Goal: Task Accomplishment & Management: Manage account settings

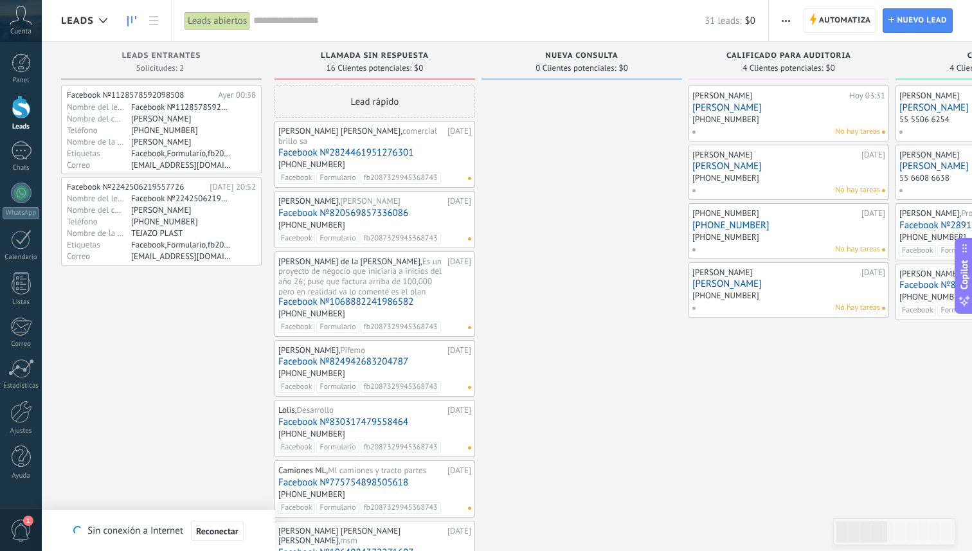
scroll to position [19, 0]
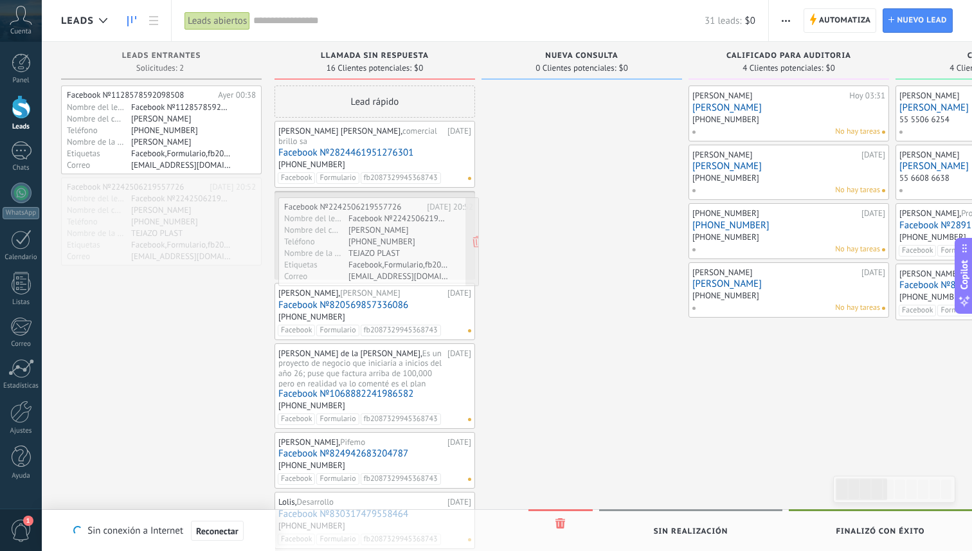
drag, startPoint x: 173, startPoint y: 206, endPoint x: 390, endPoint y: 226, distance: 218.2
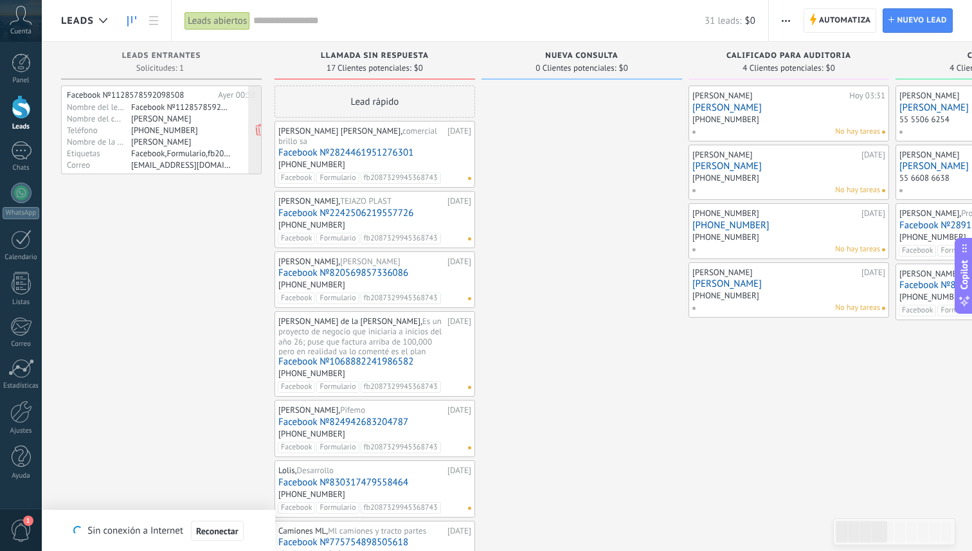
click at [197, 121] on div "Francisco Hernandez Camacho" at bounding box center [181, 118] width 100 height 10
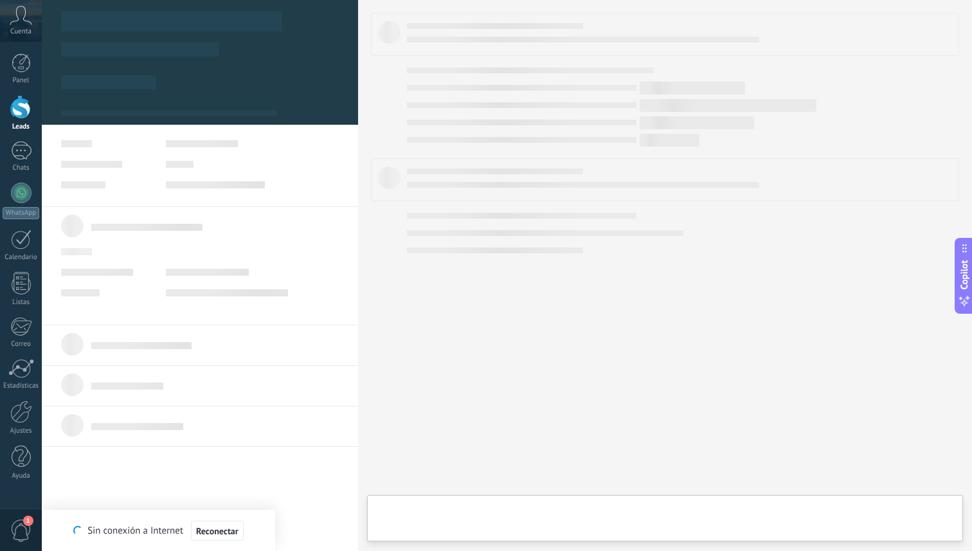
scroll to position [19, 0]
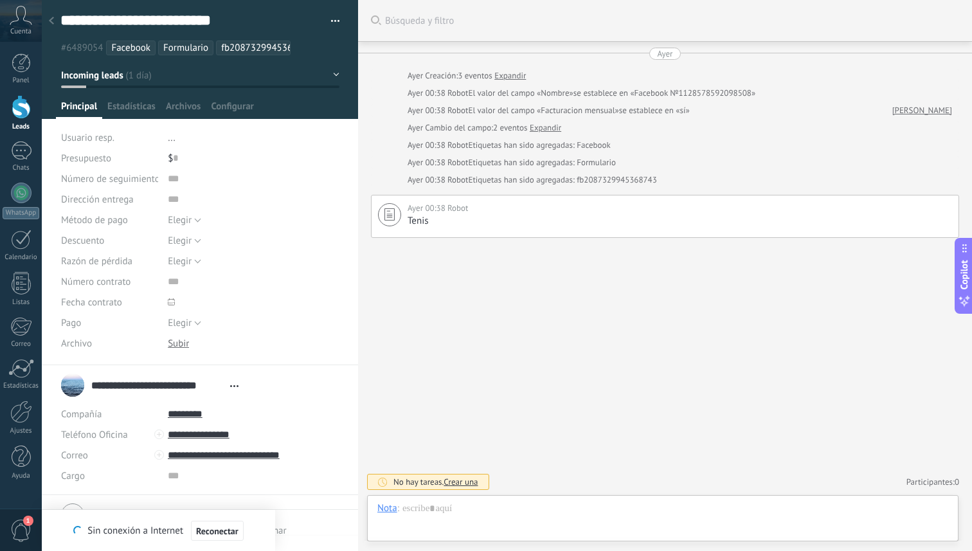
click at [25, 108] on div at bounding box center [21, 107] width 19 height 24
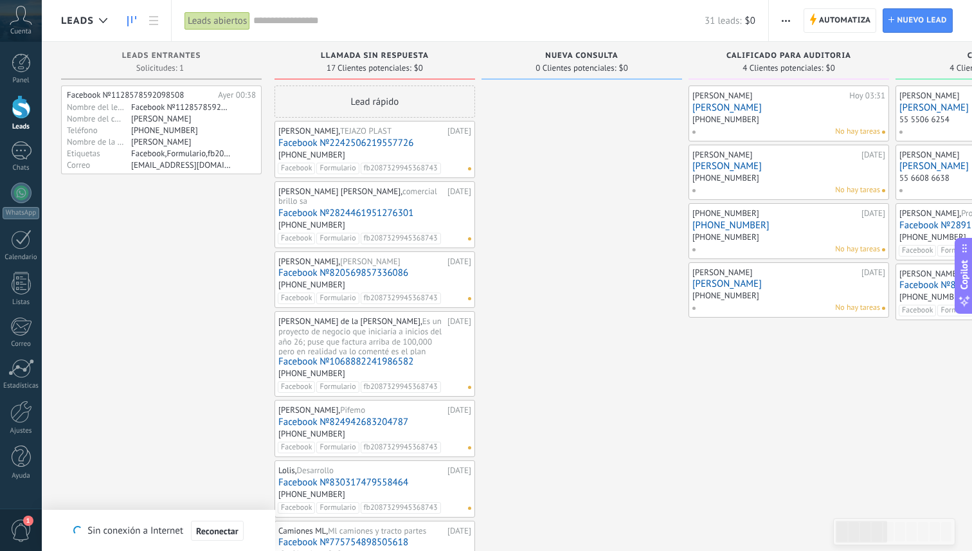
click at [379, 143] on link "Facebook №2242506219557726" at bounding box center [374, 143] width 193 height 11
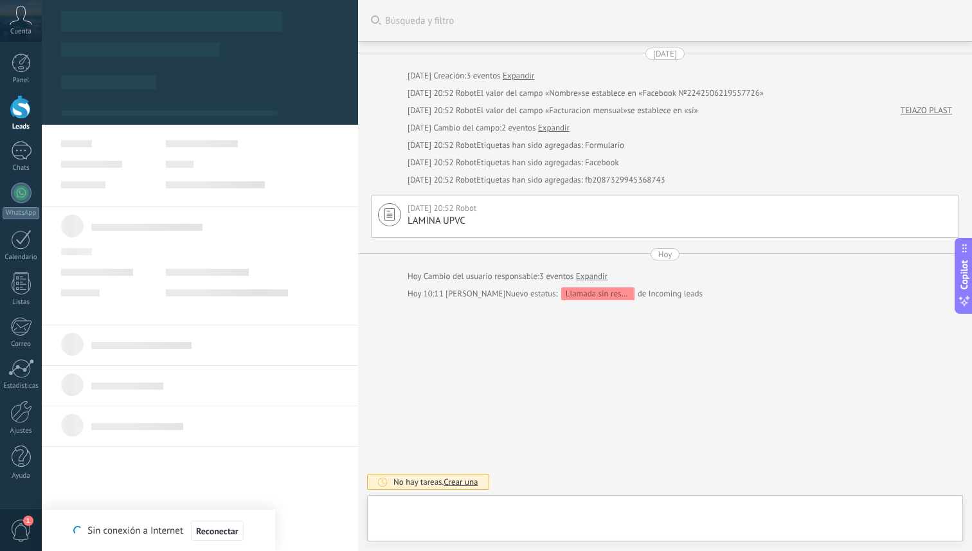
type textarea "**********"
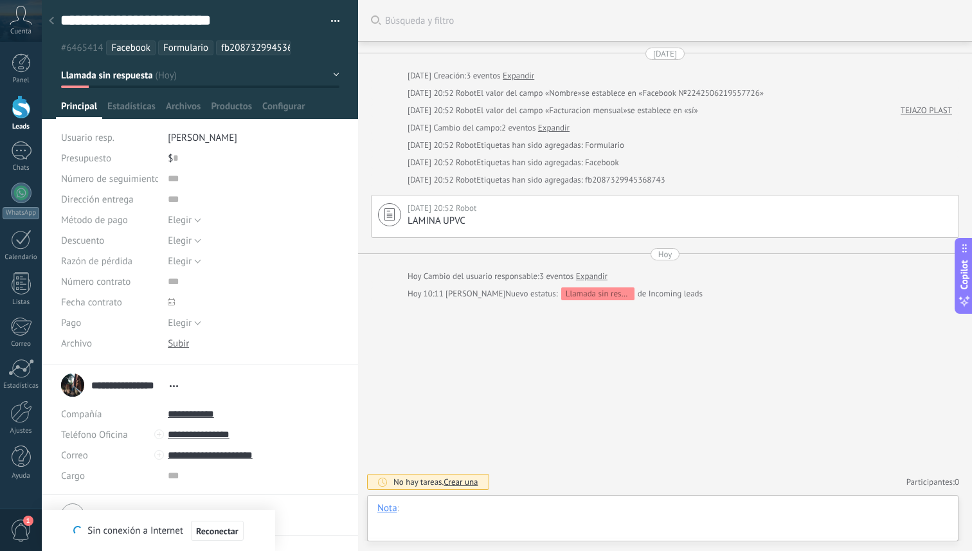
click at [505, 515] on div at bounding box center [662, 521] width 571 height 39
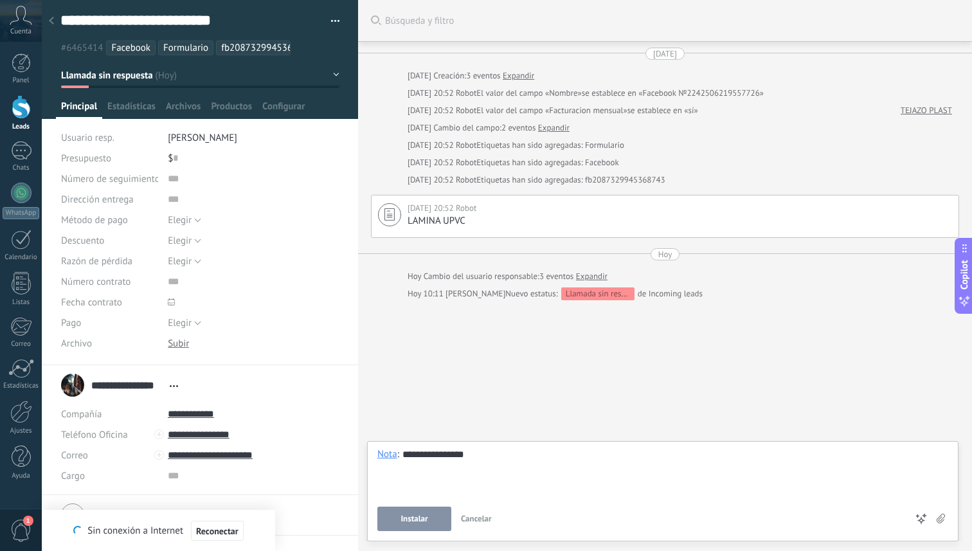
click at [425, 516] on span "Instalar" at bounding box center [413, 518] width 27 height 9
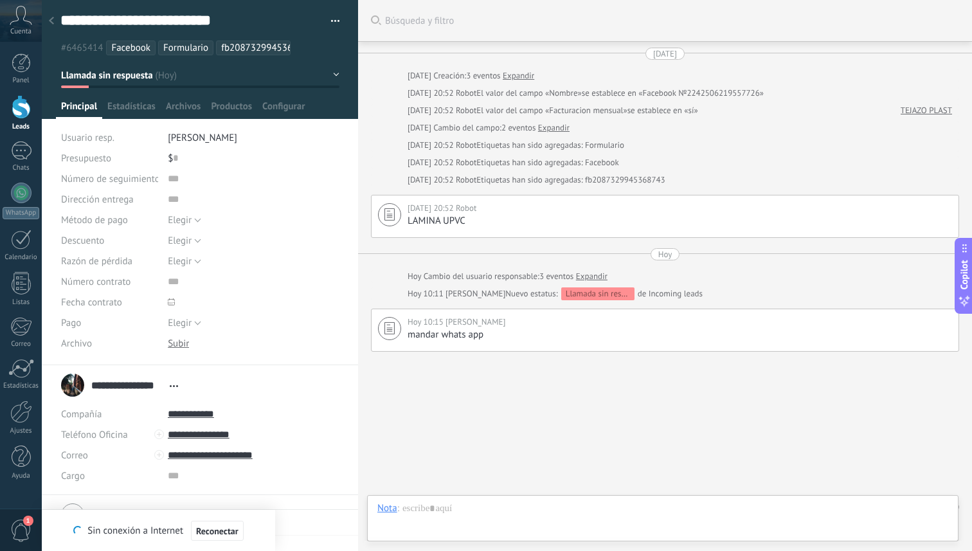
scroll to position [24, 0]
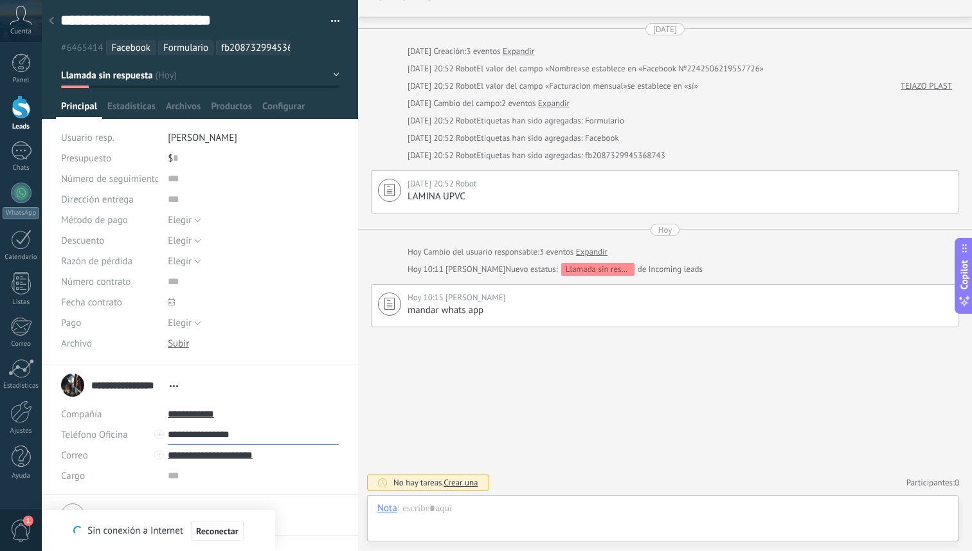
click at [271, 435] on input "**********" at bounding box center [253, 434] width 171 height 21
click at [204, 480] on div "Copiar" at bounding box center [199, 478] width 62 height 22
type input "**********"
click at [18, 109] on div at bounding box center [21, 107] width 19 height 24
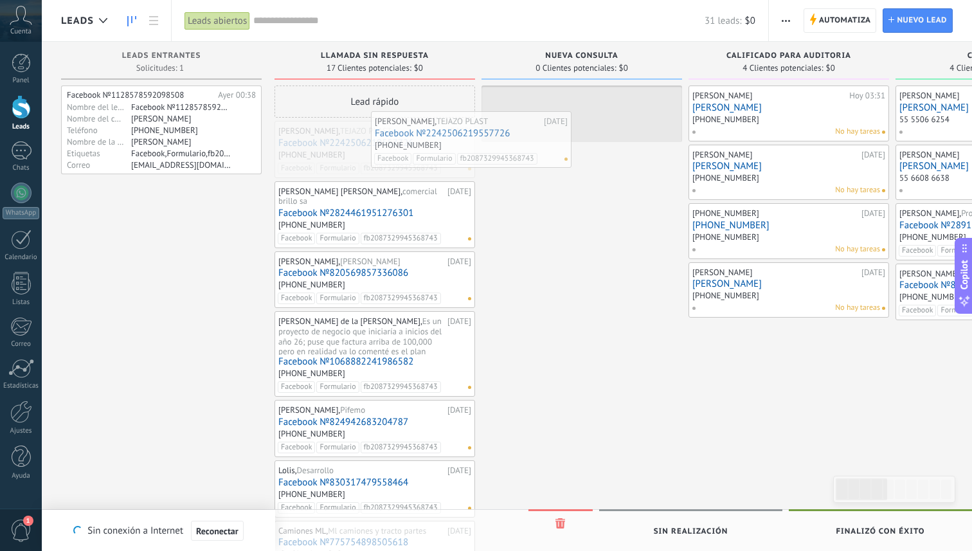
drag, startPoint x: 422, startPoint y: 149, endPoint x: 576, endPoint y: 122, distance: 156.0
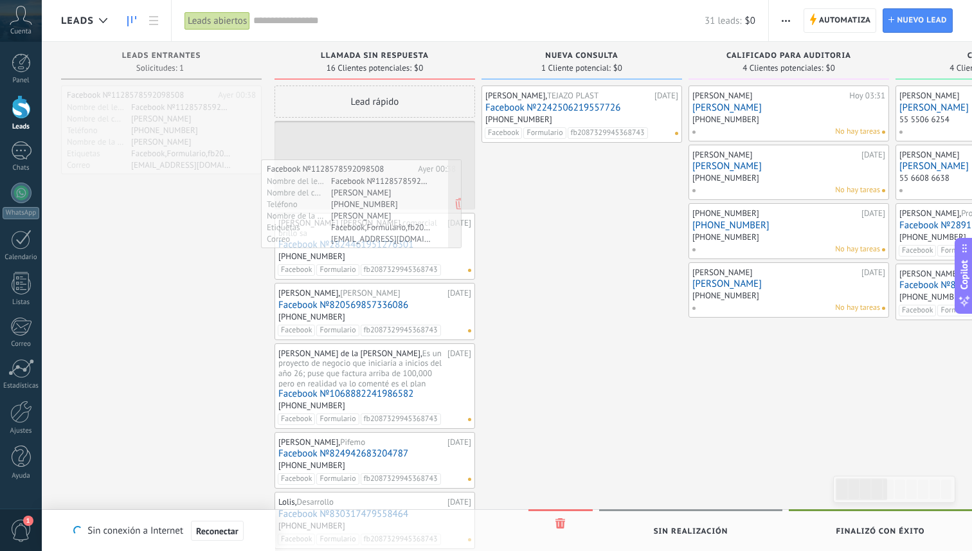
drag, startPoint x: 165, startPoint y: 110, endPoint x: 366, endPoint y: 183, distance: 214.1
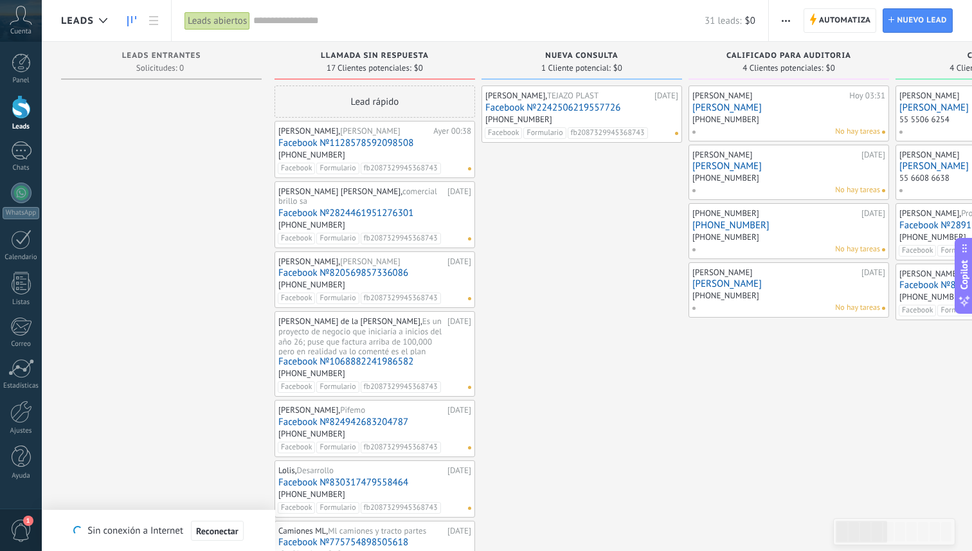
click at [748, 107] on link "[PERSON_NAME]" at bounding box center [788, 107] width 193 height 11
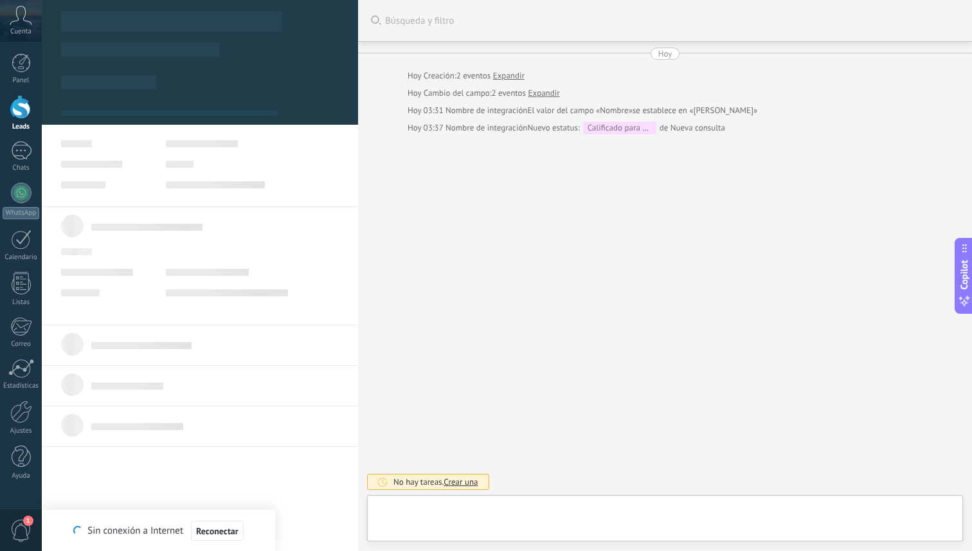
type textarea "**********"
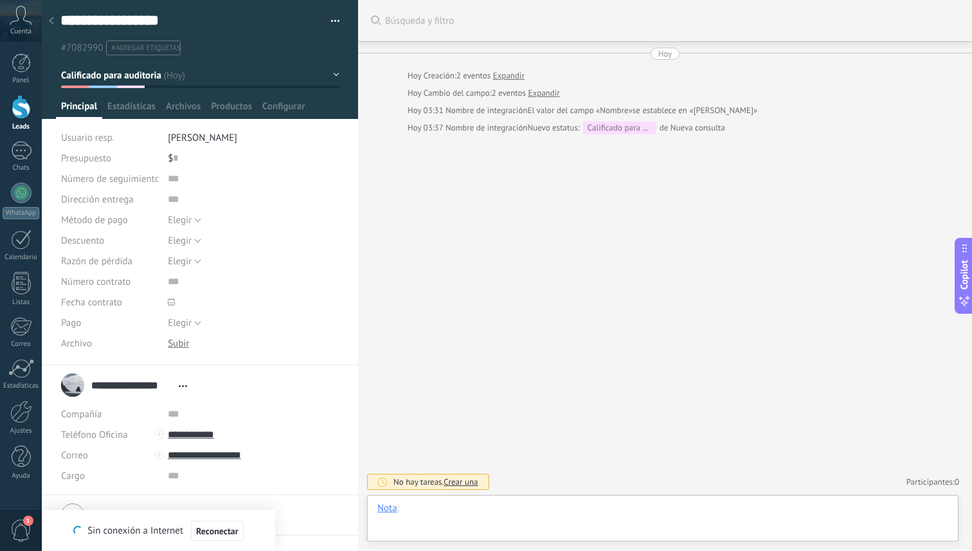
click at [455, 523] on div at bounding box center [662, 521] width 571 height 39
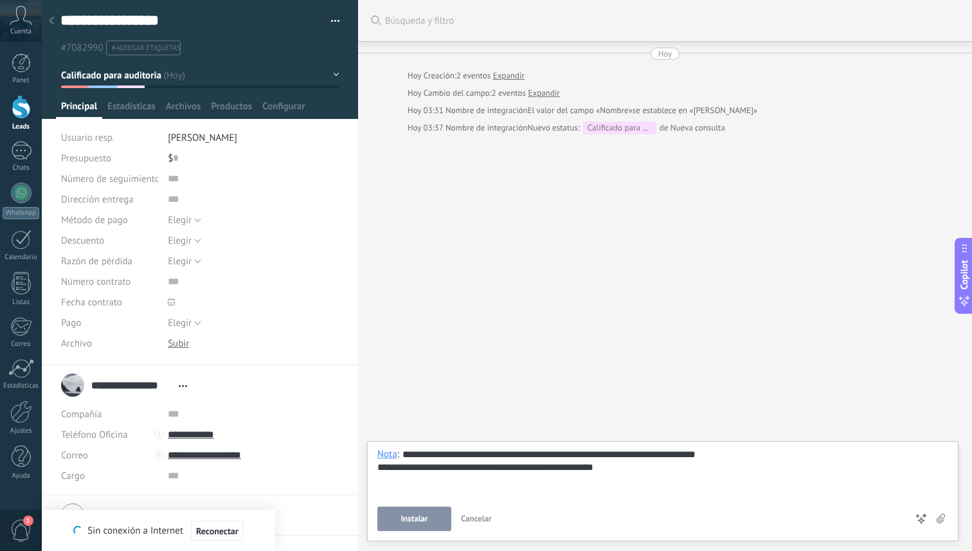
click at [538, 314] on div "Buscar Búsqueda y filtro Carga más Hoy Hoy Creación: 2 eventos Expandir Hoy Cam…" at bounding box center [665, 275] width 614 height 551
click at [632, 473] on div "**********" at bounding box center [662, 472] width 571 height 49
click at [775, 469] on div "**********" at bounding box center [662, 472] width 571 height 49
click at [443, 480] on div "**********" at bounding box center [662, 472] width 571 height 49
click at [496, 478] on div "**********" at bounding box center [662, 472] width 571 height 49
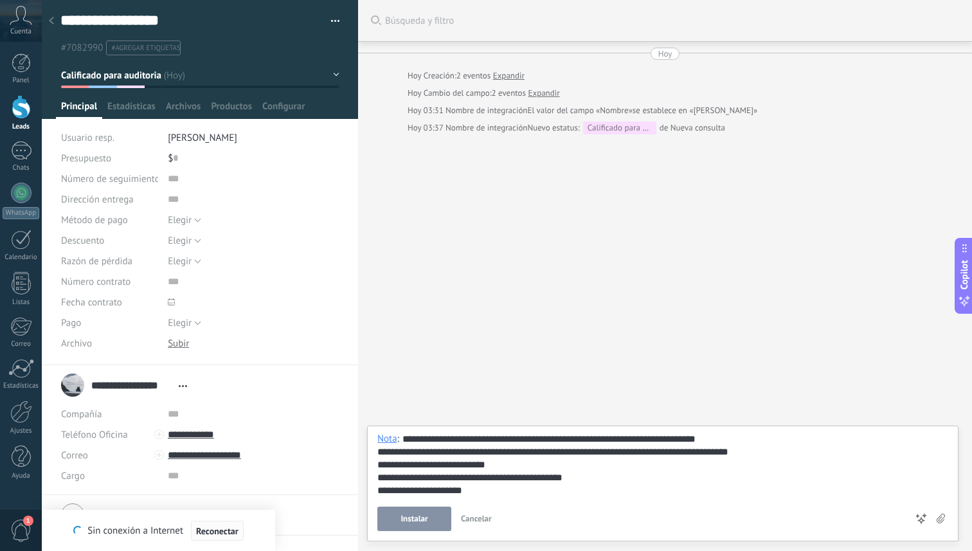
click at [209, 531] on span "Reconectar" at bounding box center [217, 530] width 42 height 9
click at [498, 487] on div "**********" at bounding box center [662, 465] width 571 height 64
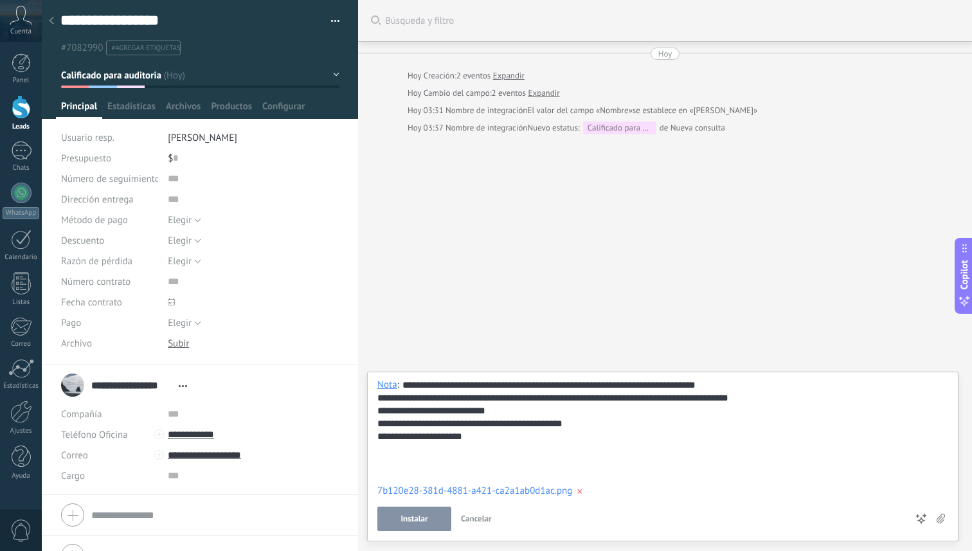
click at [405, 457] on div "**********" at bounding box center [662, 424] width 571 height 90
click at [396, 452] on div "**********" at bounding box center [662, 424] width 571 height 90
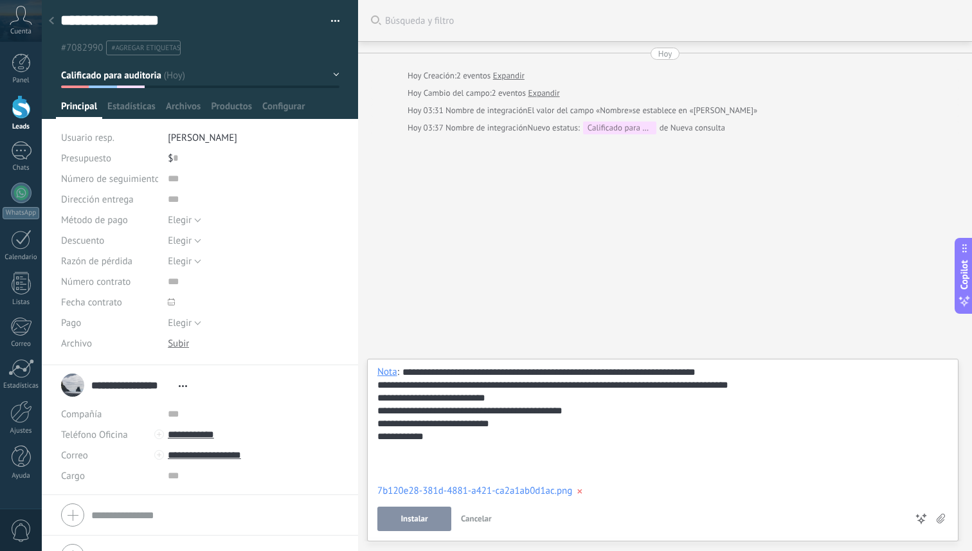
click at [419, 523] on span "Instalar" at bounding box center [413, 518] width 27 height 9
click at [332, 76] on button "Calificado para auditoria" at bounding box center [200, 75] width 278 height 23
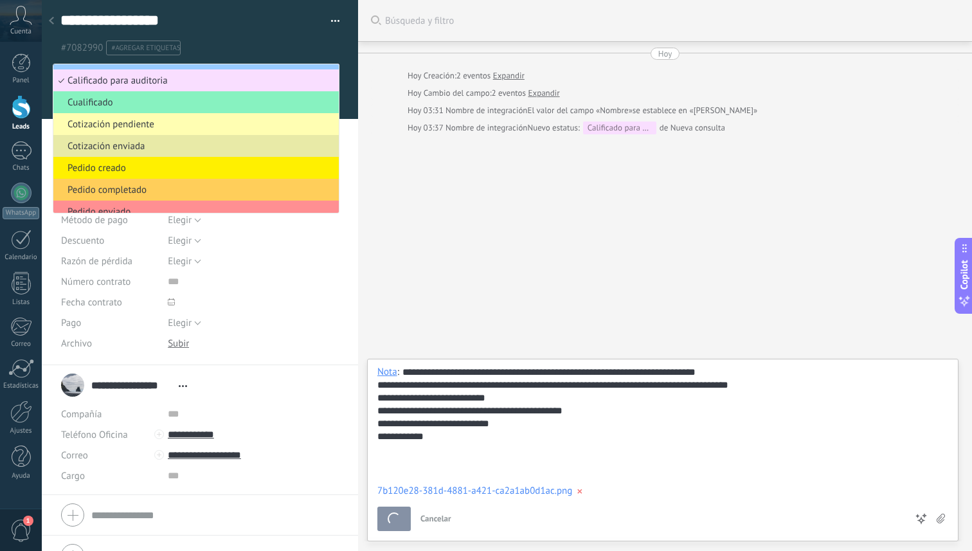
scroll to position [40, 0]
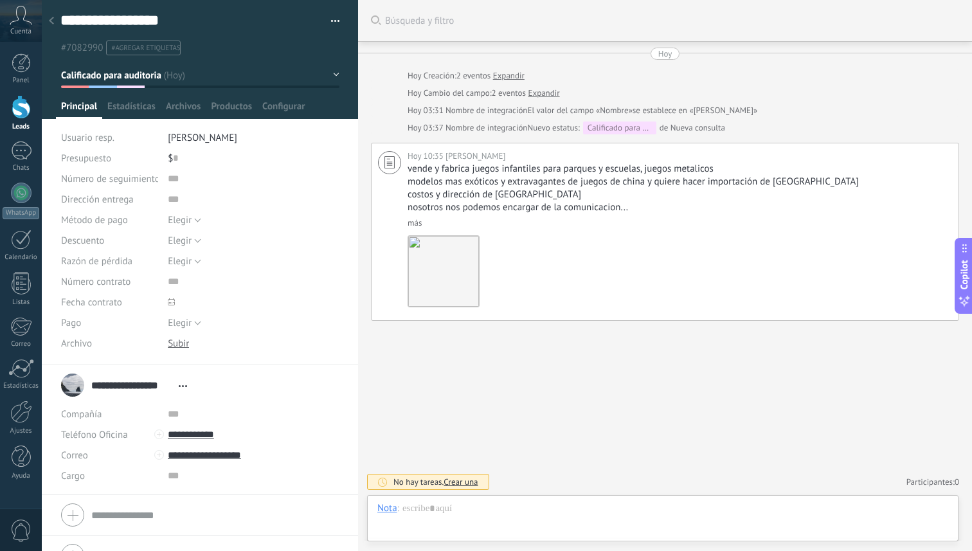
click at [222, 75] on button "Calificado para auditoria" at bounding box center [200, 75] width 278 height 23
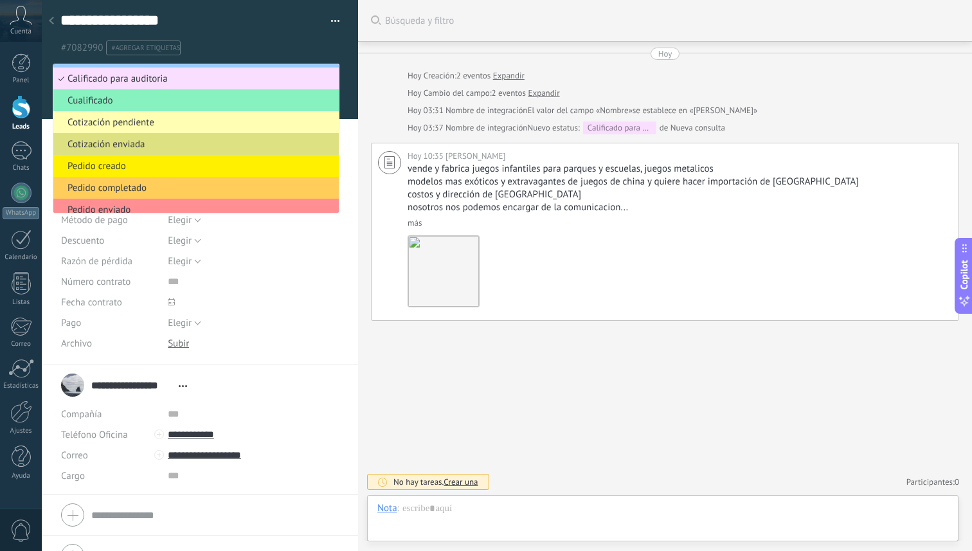
scroll to position [0, 0]
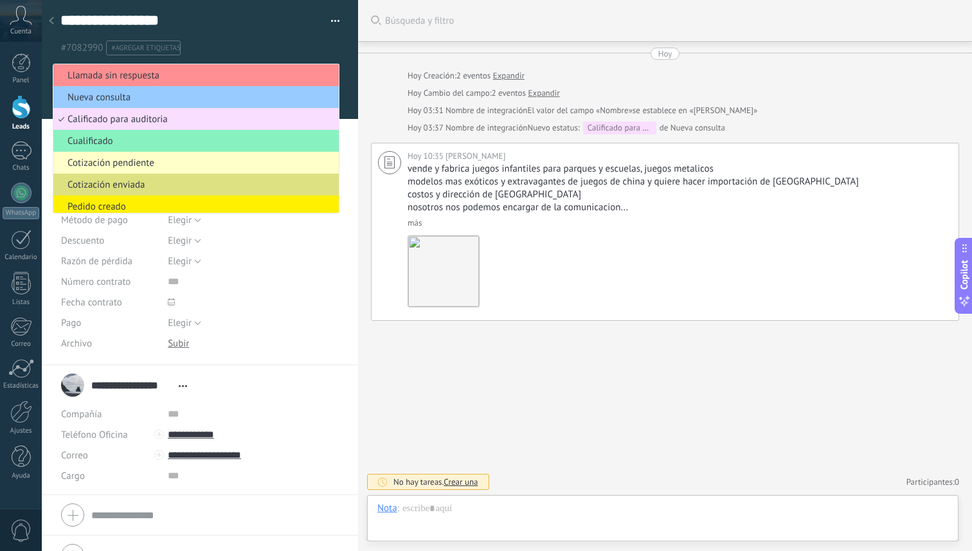
click at [145, 169] on span "Cotización pendiente" at bounding box center [194, 163] width 282 height 12
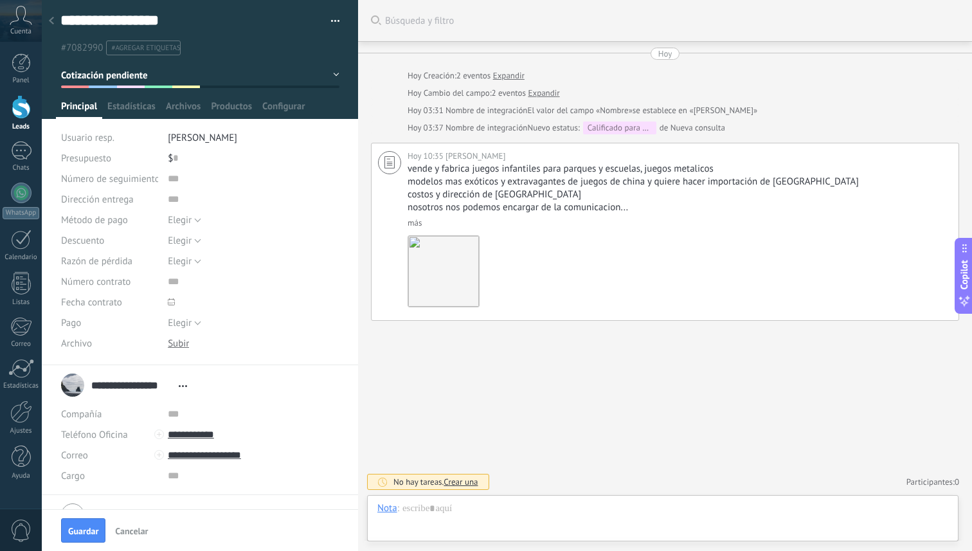
click at [53, 21] on icon at bounding box center [51, 21] width 5 height 8
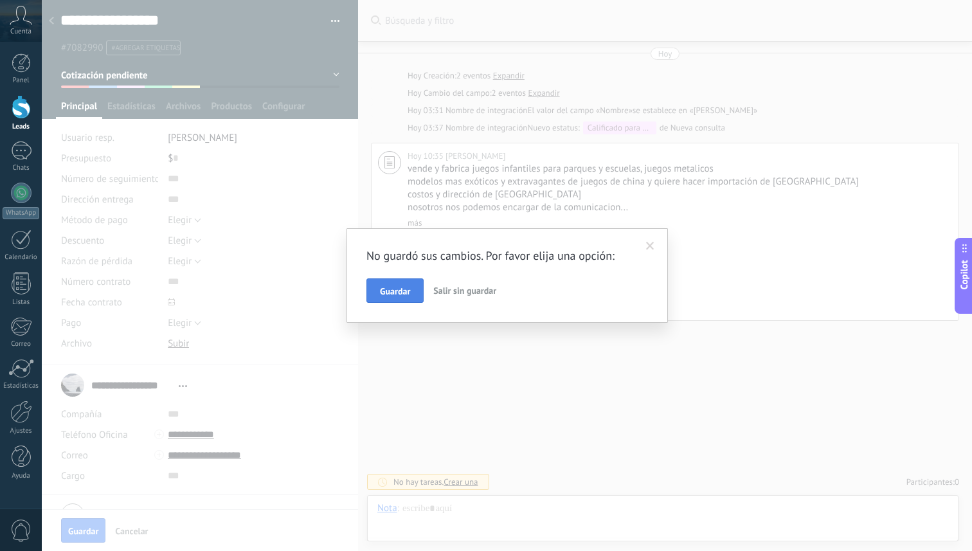
click at [402, 289] on span "Guardar" at bounding box center [395, 291] width 30 height 9
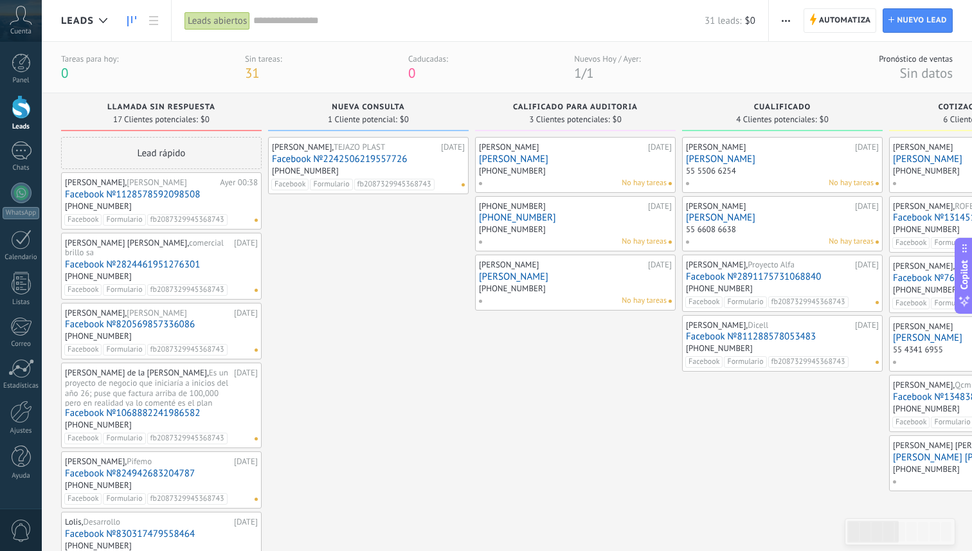
click at [490, 160] on link "[PERSON_NAME]" at bounding box center [575, 159] width 193 height 11
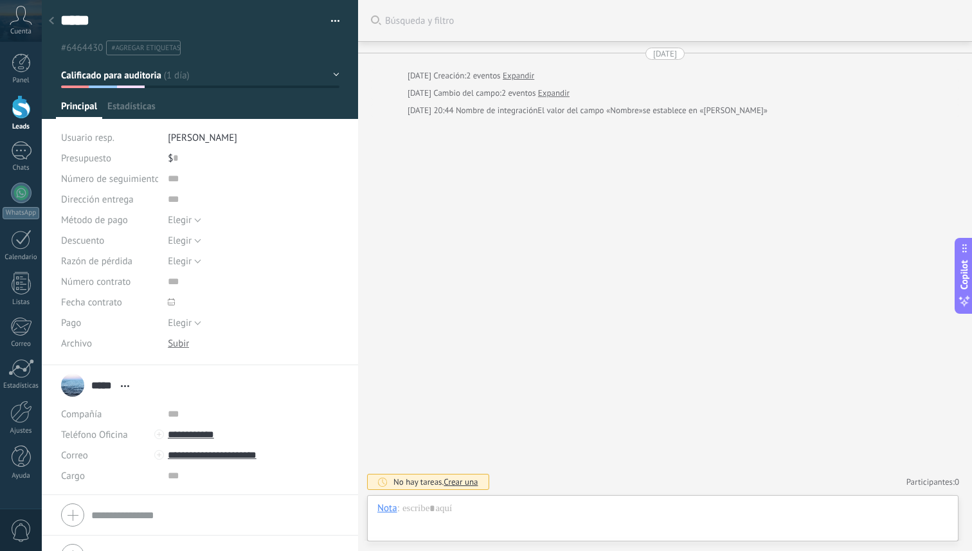
scroll to position [19, 0]
click at [25, 111] on div at bounding box center [21, 107] width 19 height 24
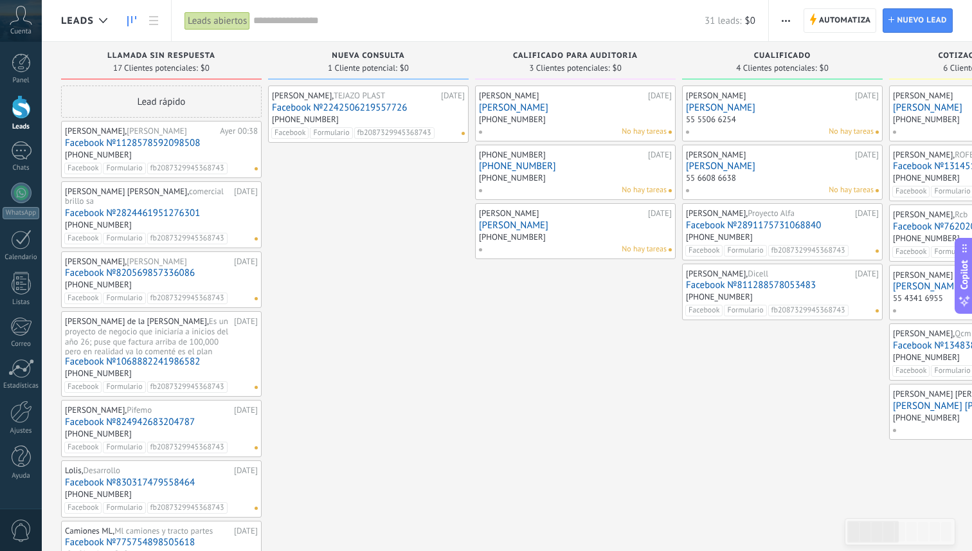
click at [544, 103] on link "[PERSON_NAME]" at bounding box center [575, 107] width 193 height 11
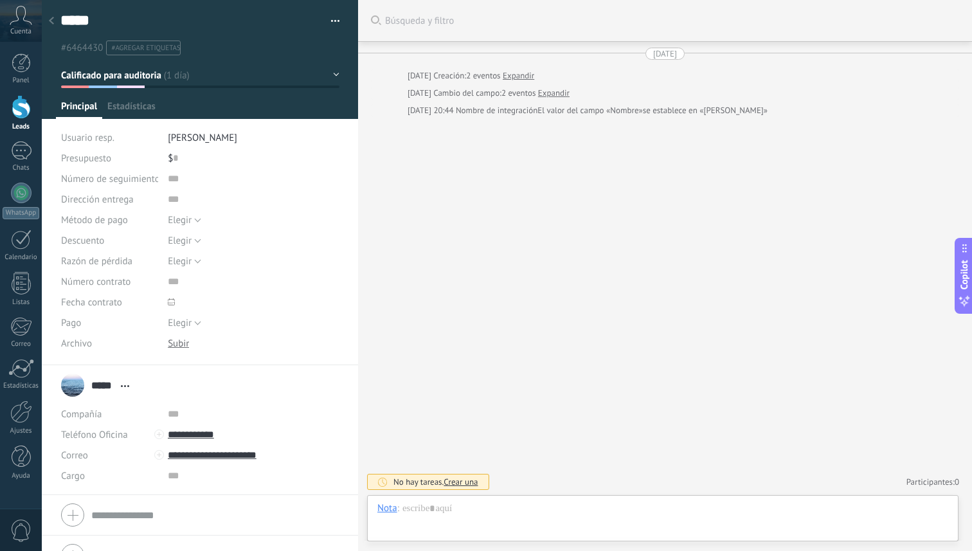
scroll to position [19, 0]
click at [19, 116] on div at bounding box center [21, 107] width 19 height 24
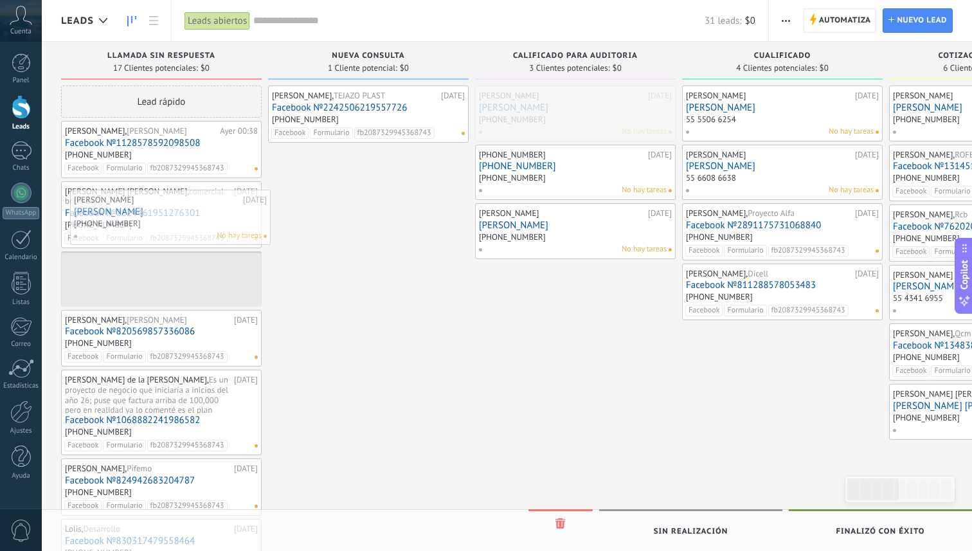
drag, startPoint x: 565, startPoint y: 117, endPoint x: 159, endPoint y: 224, distance: 419.5
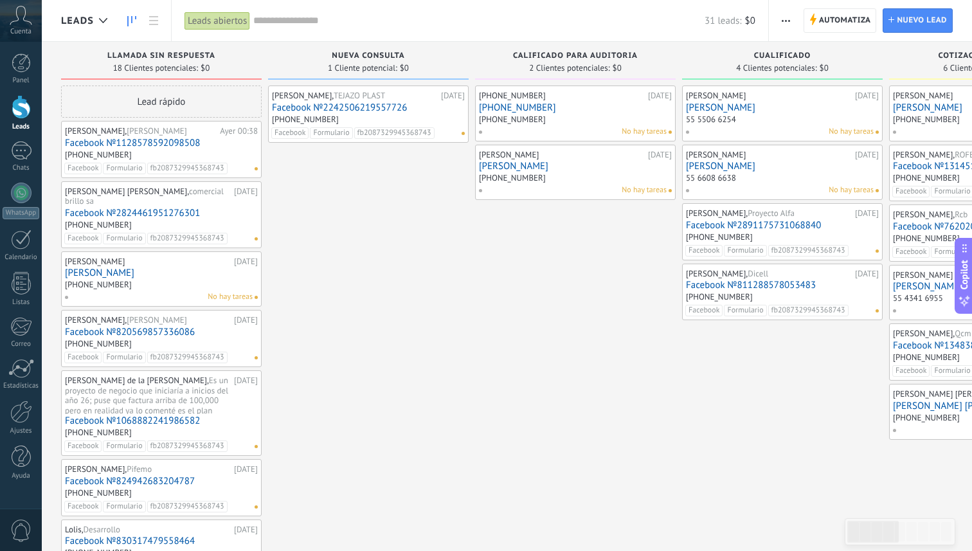
click at [606, 175] on div "[PHONE_NUMBER]" at bounding box center [575, 179] width 193 height 11
click at [559, 170] on link "[PERSON_NAME]" at bounding box center [575, 166] width 193 height 11
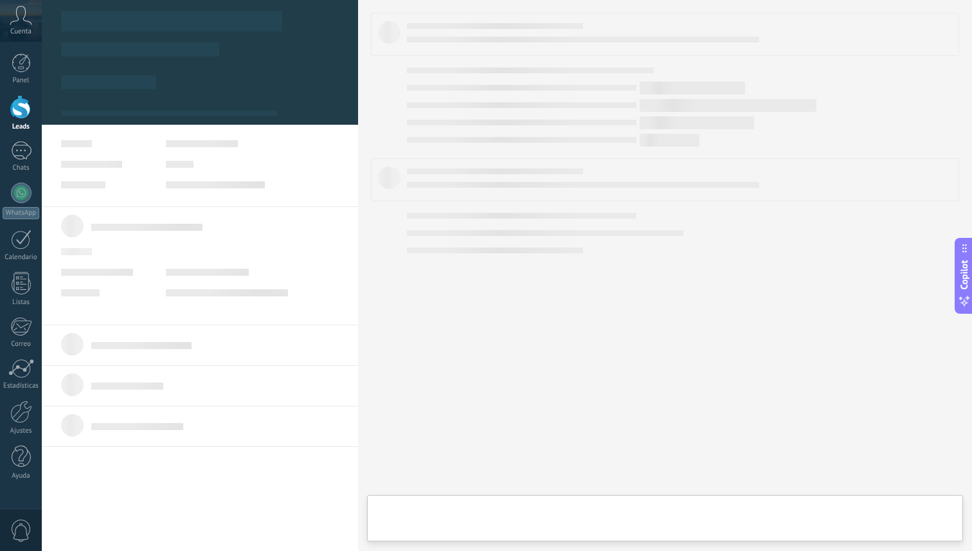
scroll to position [19, 0]
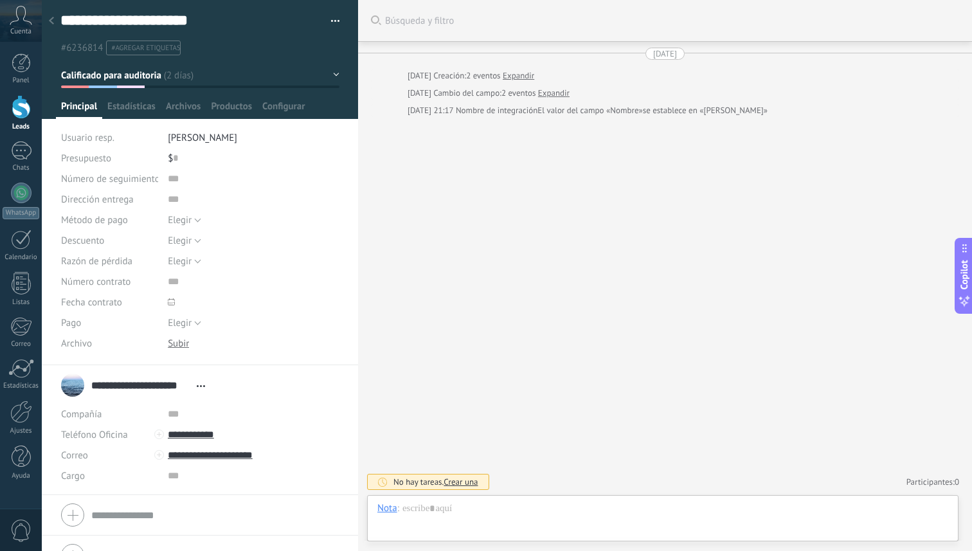
click at [332, 76] on button "Calificado para auditoria" at bounding box center [200, 75] width 278 height 23
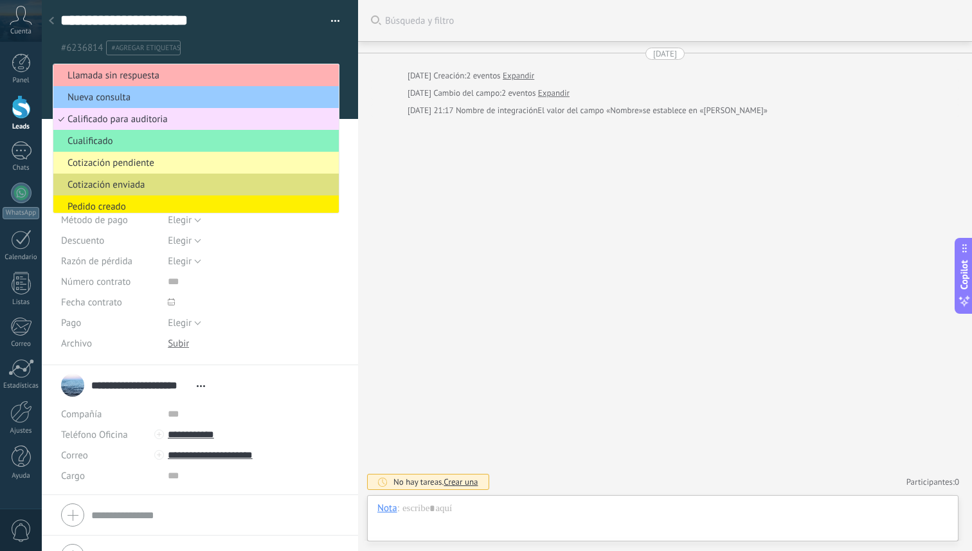
click at [155, 74] on span "Llamada sin respuesta" at bounding box center [194, 75] width 282 height 12
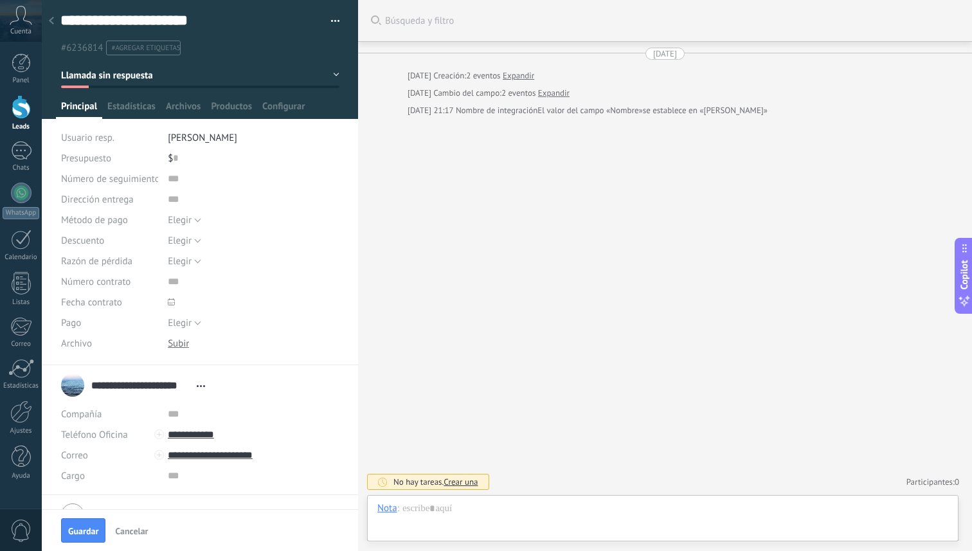
click at [16, 103] on div at bounding box center [21, 107] width 19 height 24
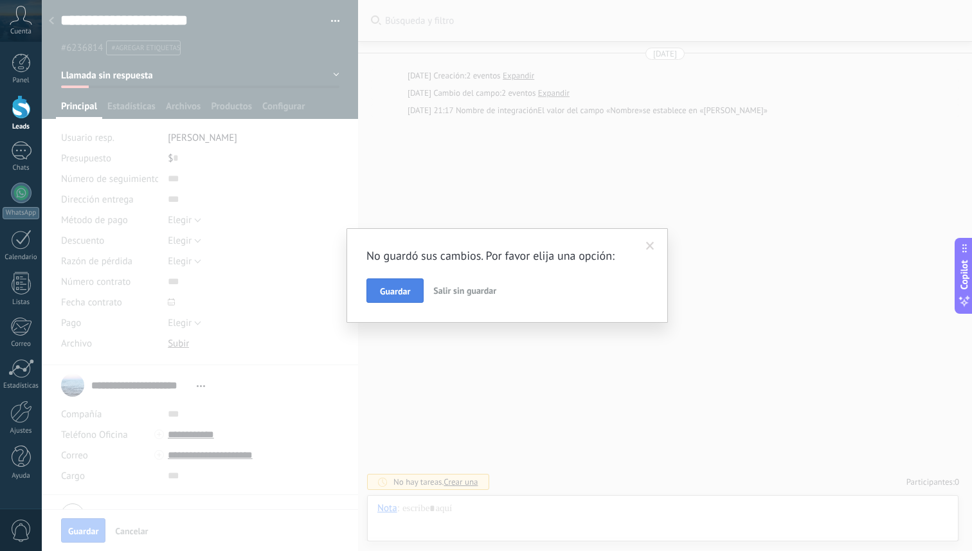
click at [397, 292] on span "Guardar" at bounding box center [395, 291] width 30 height 9
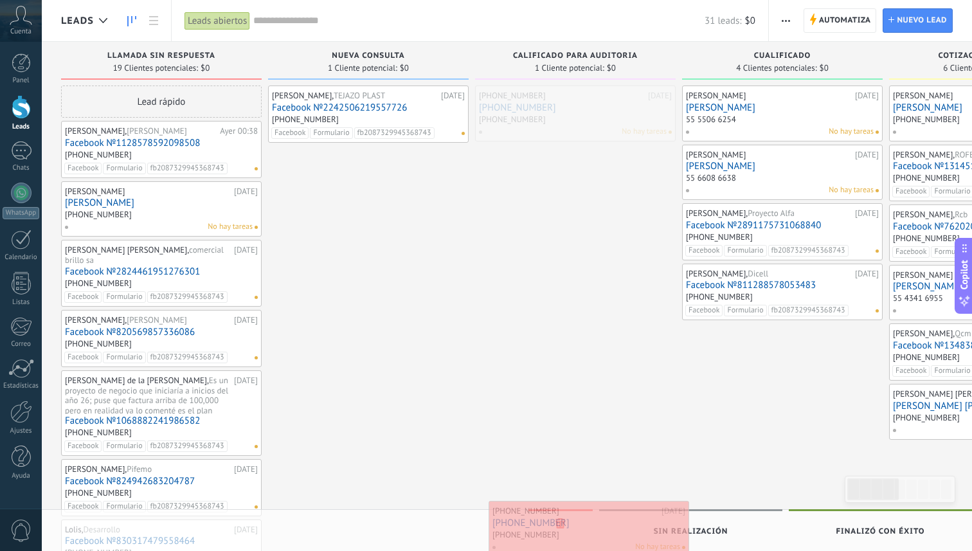
drag, startPoint x: 550, startPoint y: 113, endPoint x: 563, endPoint y: 528, distance: 414.8
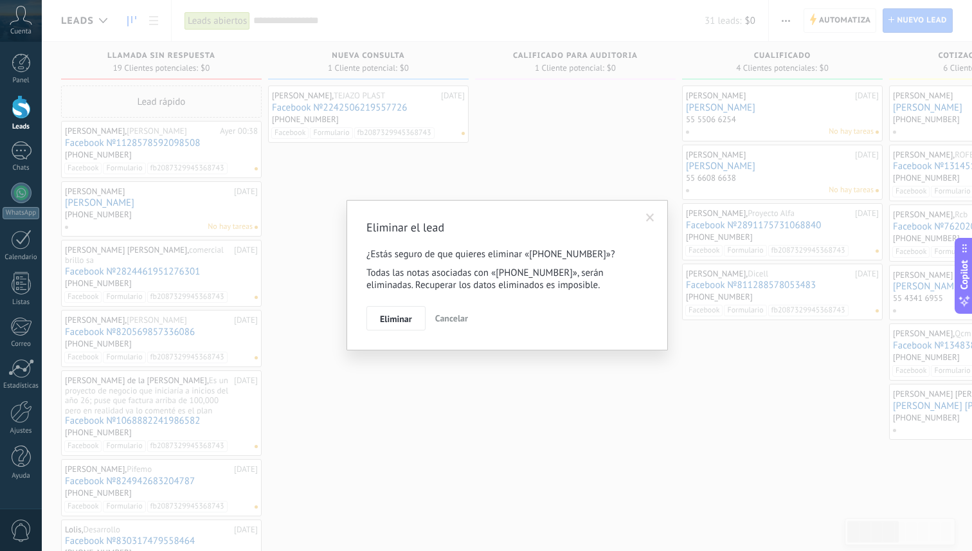
click at [653, 219] on span at bounding box center [650, 217] width 8 height 9
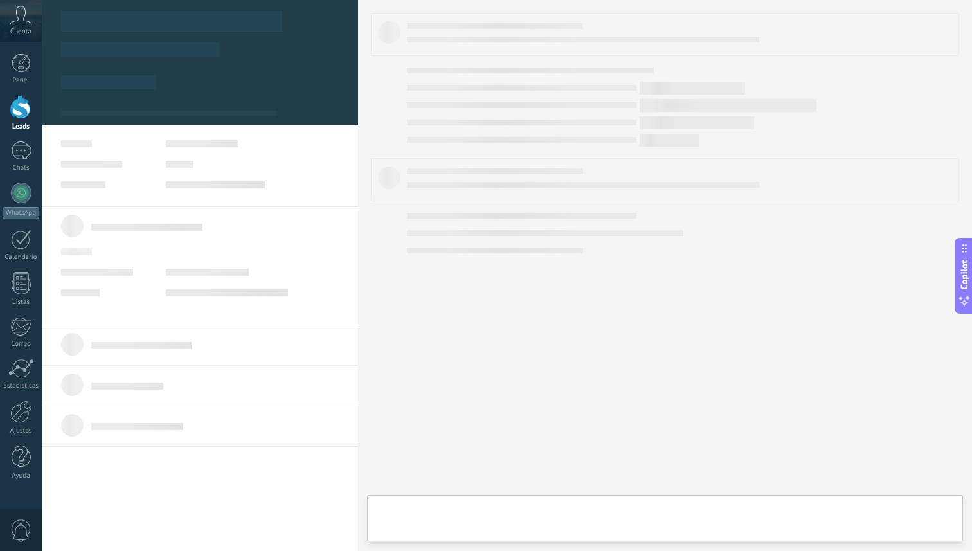
type textarea "**********"
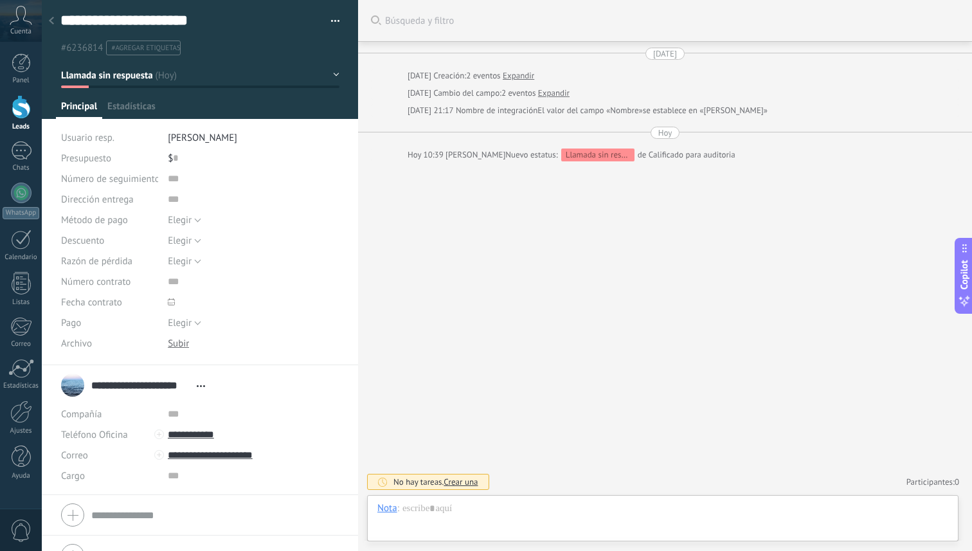
scroll to position [19, 0]
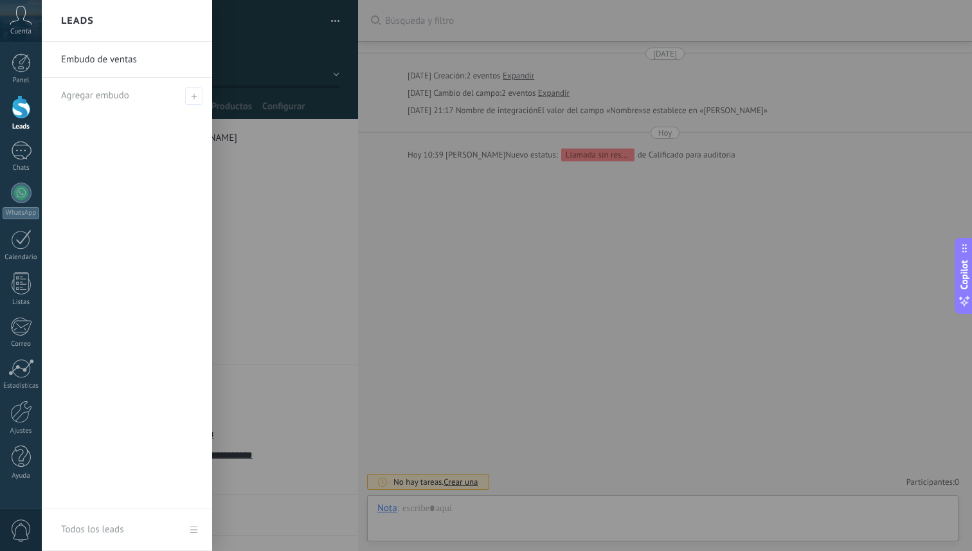
click at [22, 114] on div at bounding box center [21, 107] width 19 height 24
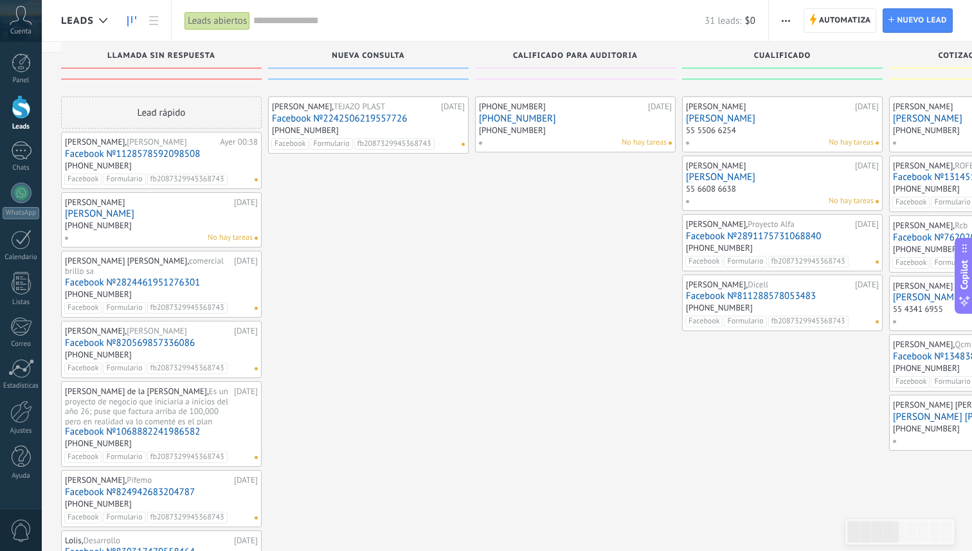
scroll to position [27, 0]
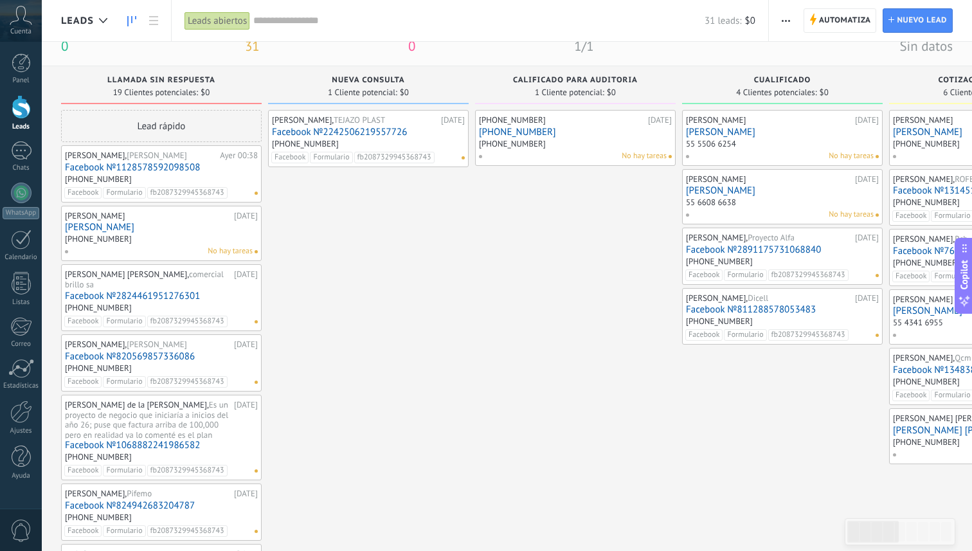
click at [21, 111] on div at bounding box center [21, 107] width 19 height 24
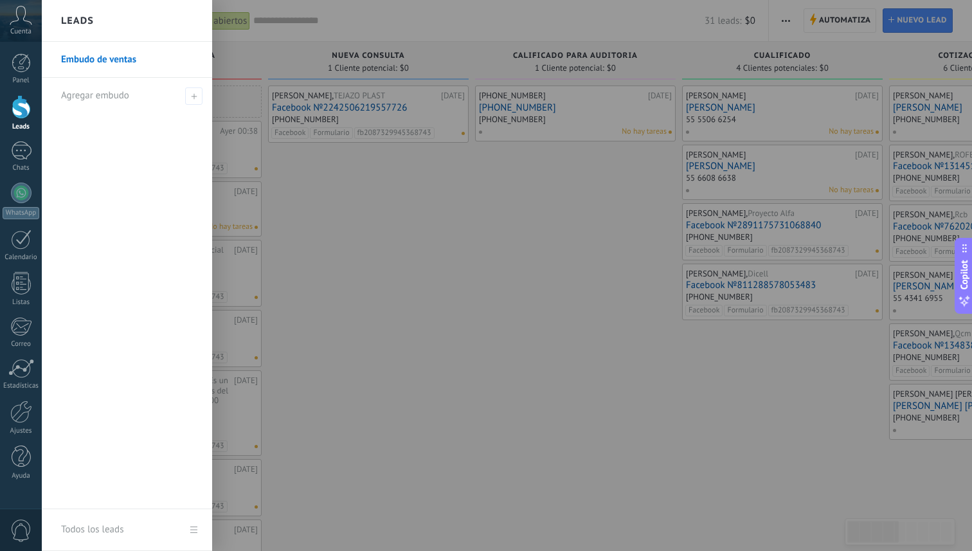
click at [90, 60] on link "Embudo de ventas" at bounding box center [130, 60] width 138 height 36
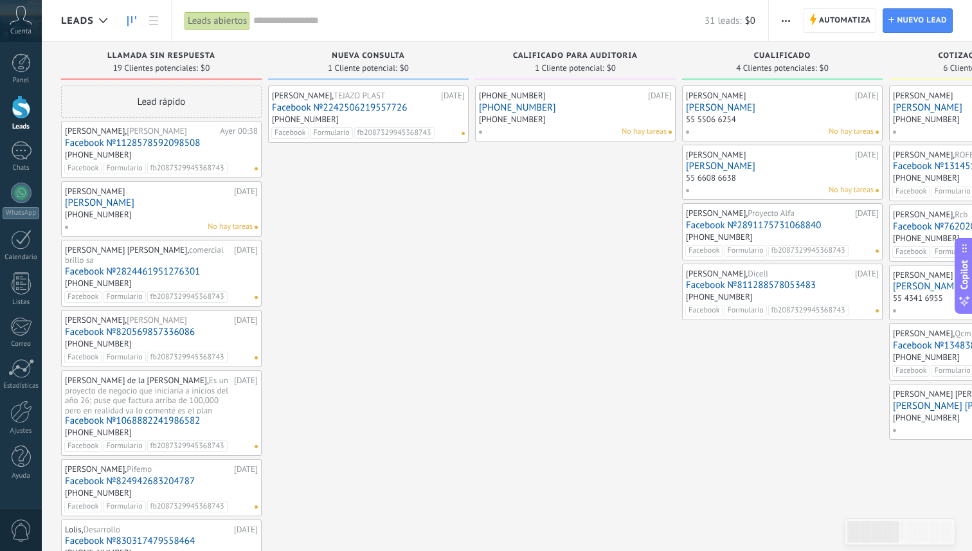
click at [25, 23] on icon at bounding box center [21, 15] width 22 height 19
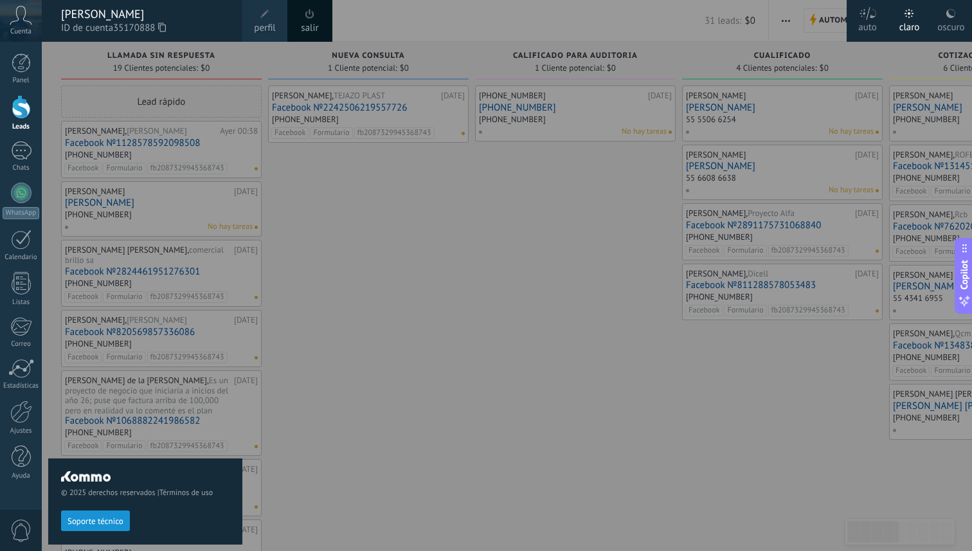
click at [304, 20] on span at bounding box center [310, 14] width 14 height 14
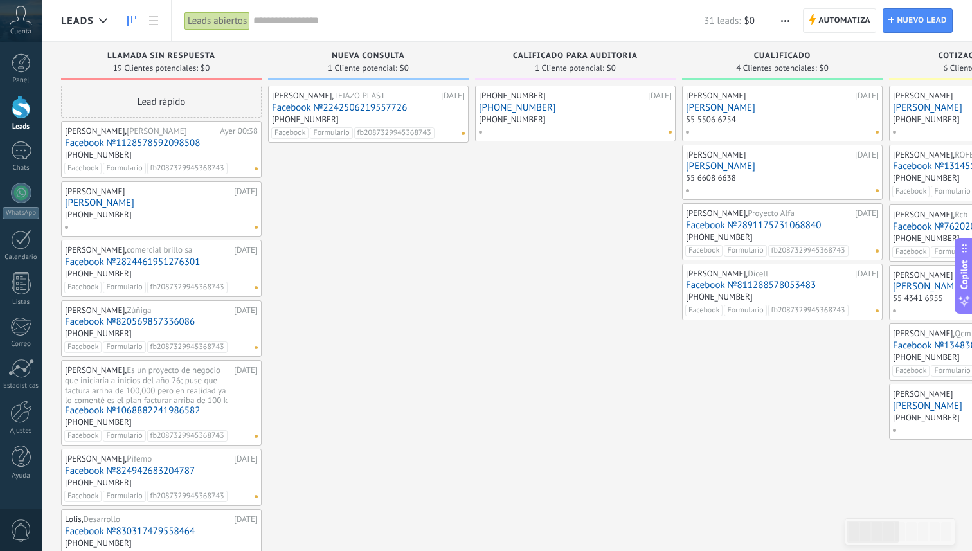
click at [334, 110] on link "Facebook №2242506219557726" at bounding box center [368, 107] width 193 height 11
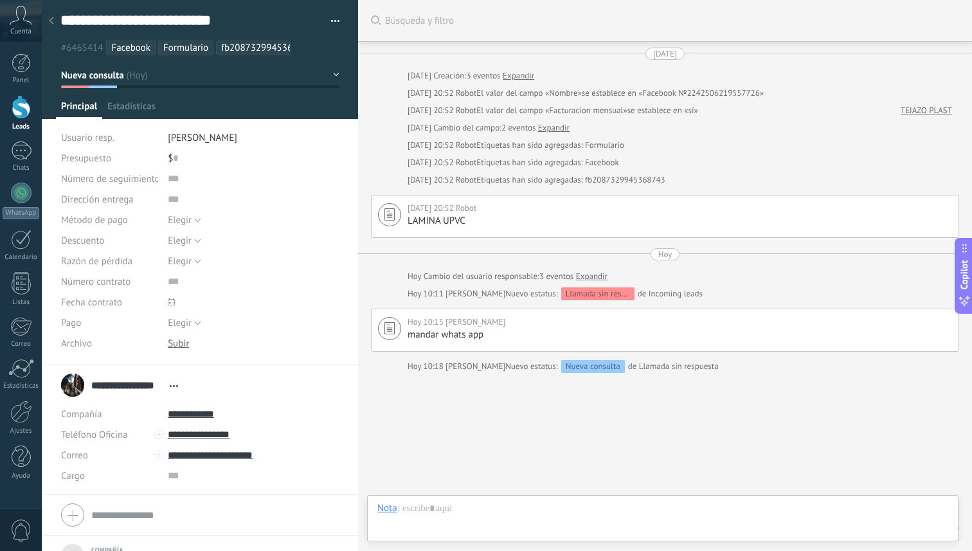
scroll to position [46, 0]
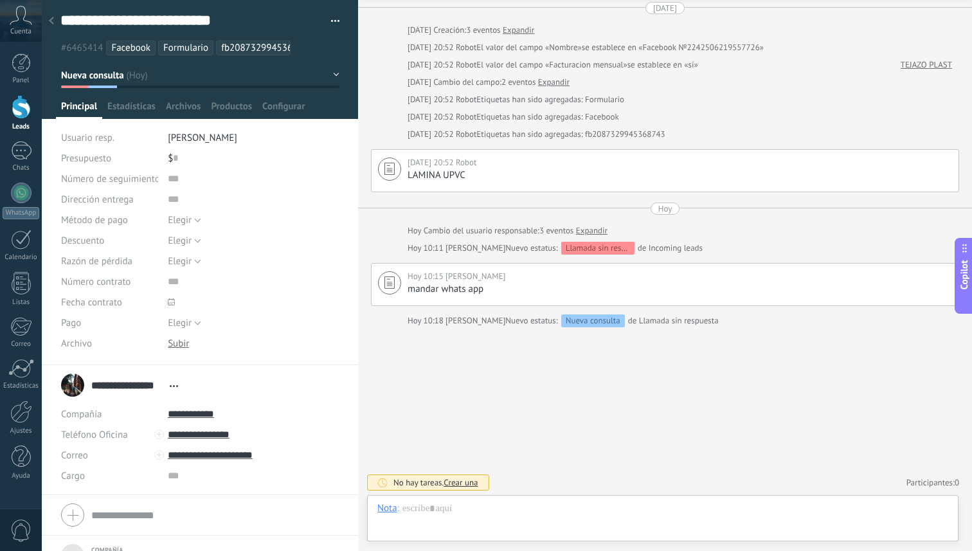
click at [20, 116] on div at bounding box center [21, 107] width 19 height 24
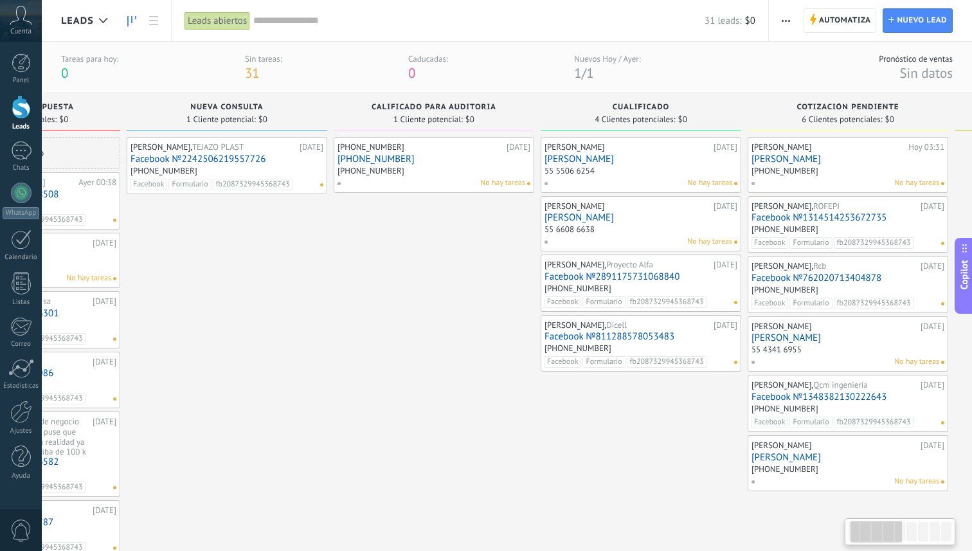
scroll to position [0, 173]
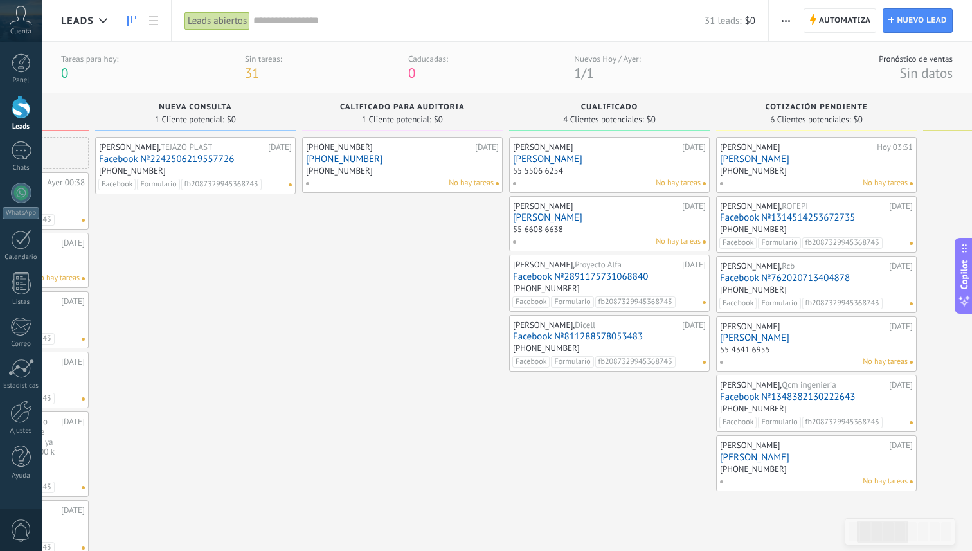
click at [550, 274] on link "Facebook №2891175731068840" at bounding box center [609, 276] width 193 height 11
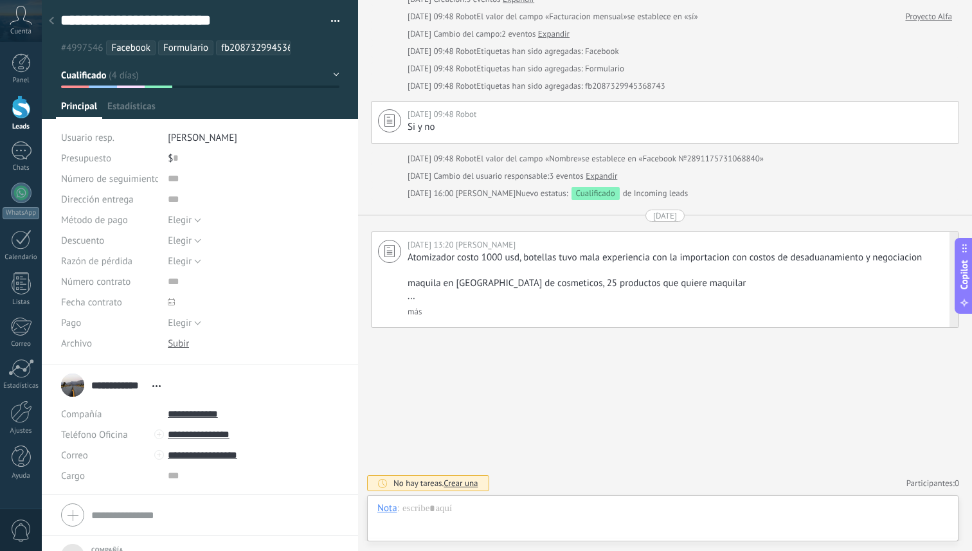
scroll to position [19, 0]
click at [417, 311] on link "más" at bounding box center [415, 311] width 14 height 11
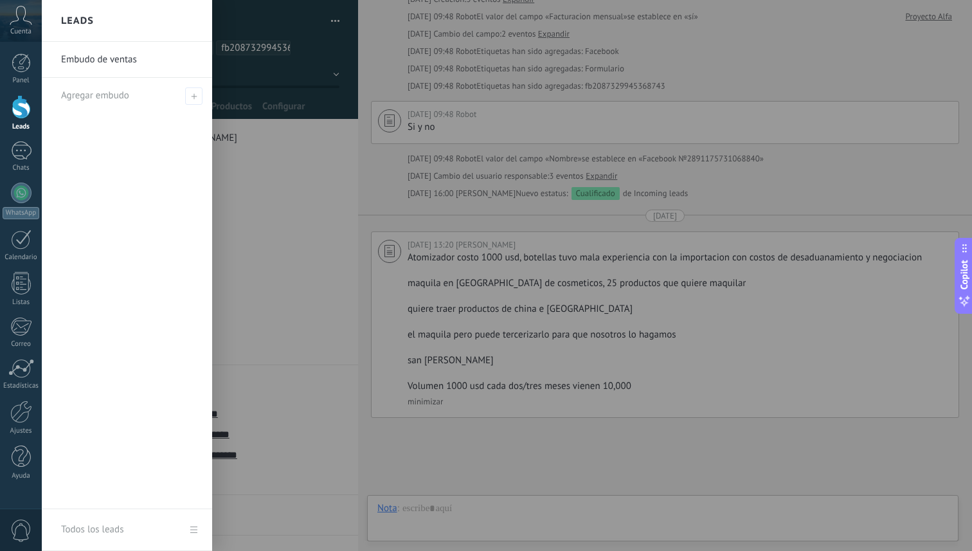
click at [21, 102] on div at bounding box center [21, 107] width 19 height 24
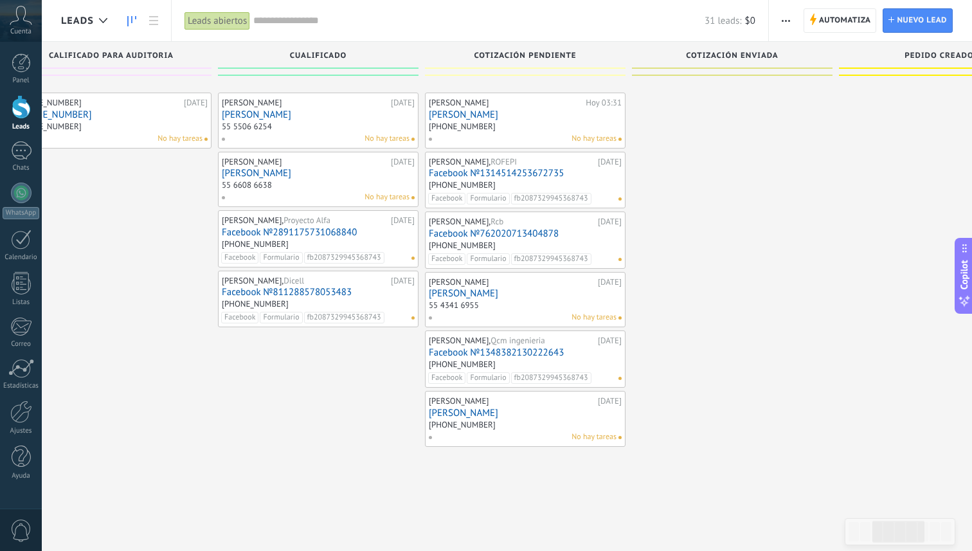
scroll to position [41, 0]
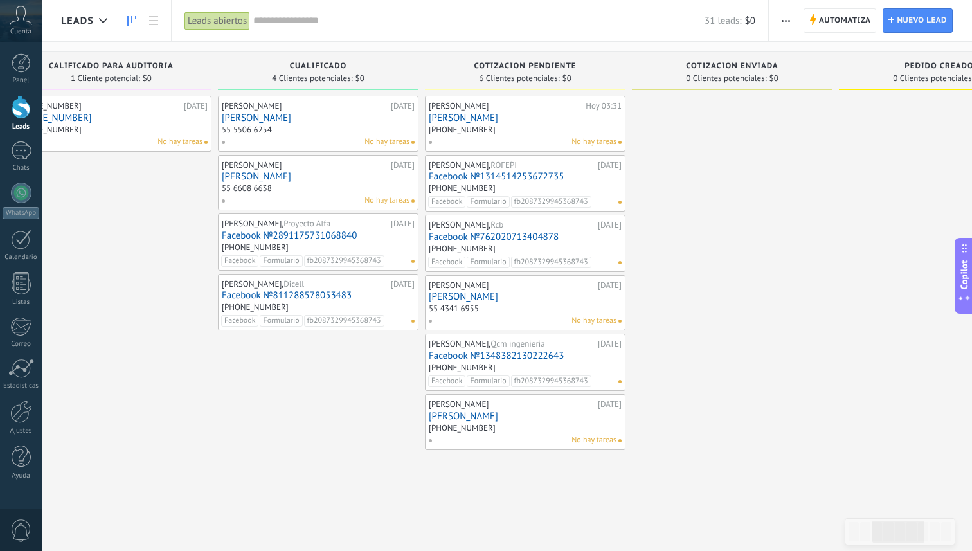
click at [483, 117] on link "[PERSON_NAME]" at bounding box center [525, 117] width 193 height 11
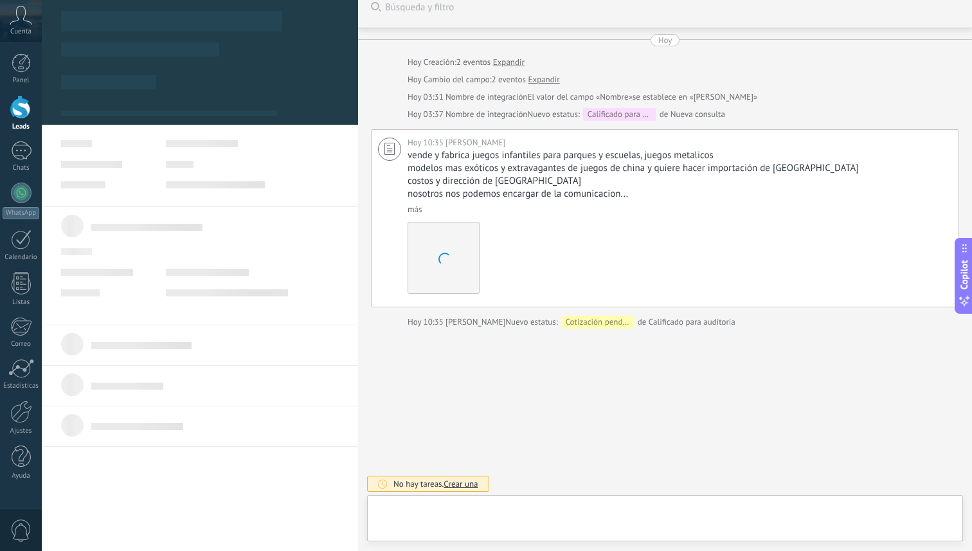
scroll to position [19, 0]
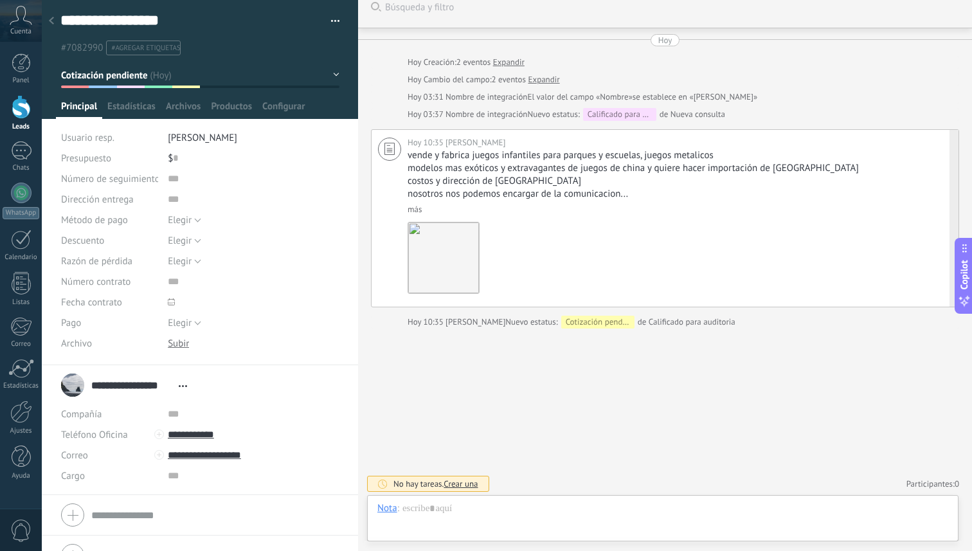
click at [587, 201] on div "vende y fabrica juegos infantiles para parques y escuelas, juegos metalicos mod…" at bounding box center [678, 182] width 541 height 66
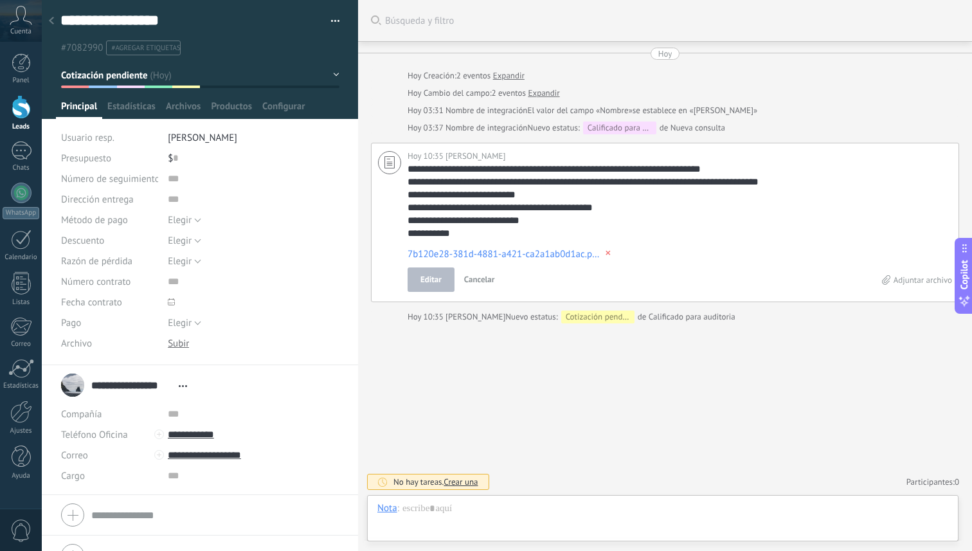
scroll to position [0, 0]
click at [521, 222] on textarea "**********" at bounding box center [678, 201] width 540 height 77
click at [549, 225] on textarea "**********" at bounding box center [678, 201] width 540 height 77
click at [20, 116] on div at bounding box center [21, 107] width 19 height 24
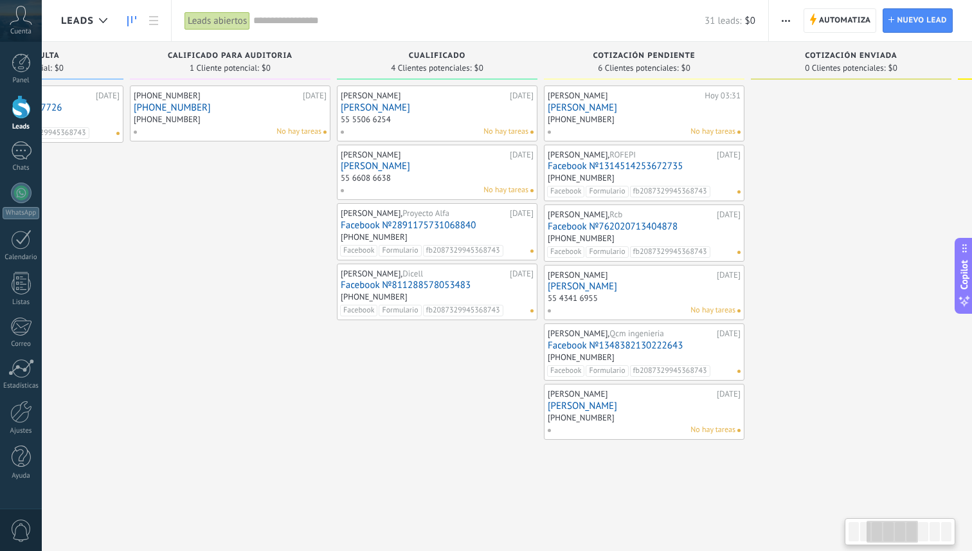
scroll to position [0, 344]
click at [571, 287] on link "[PERSON_NAME]" at bounding box center [645, 286] width 193 height 11
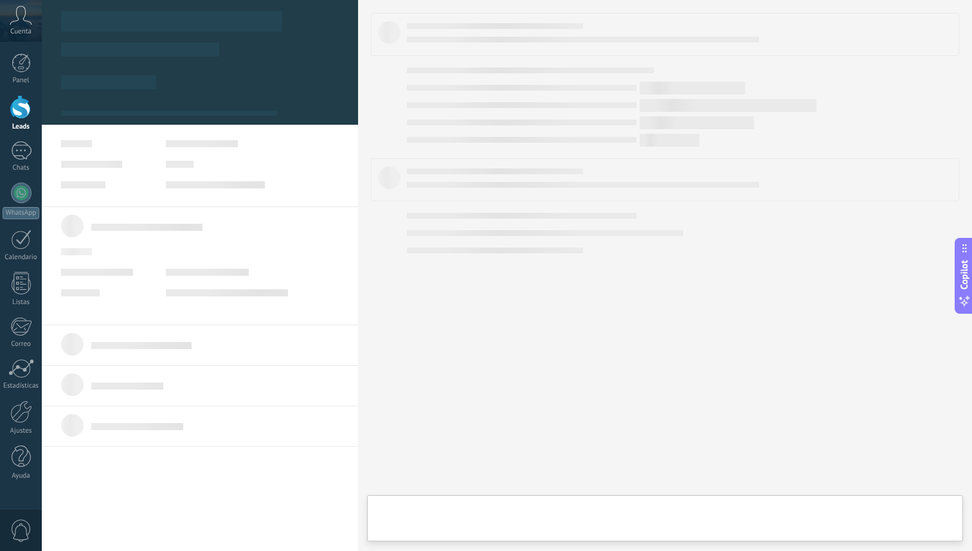
type textarea "**********"
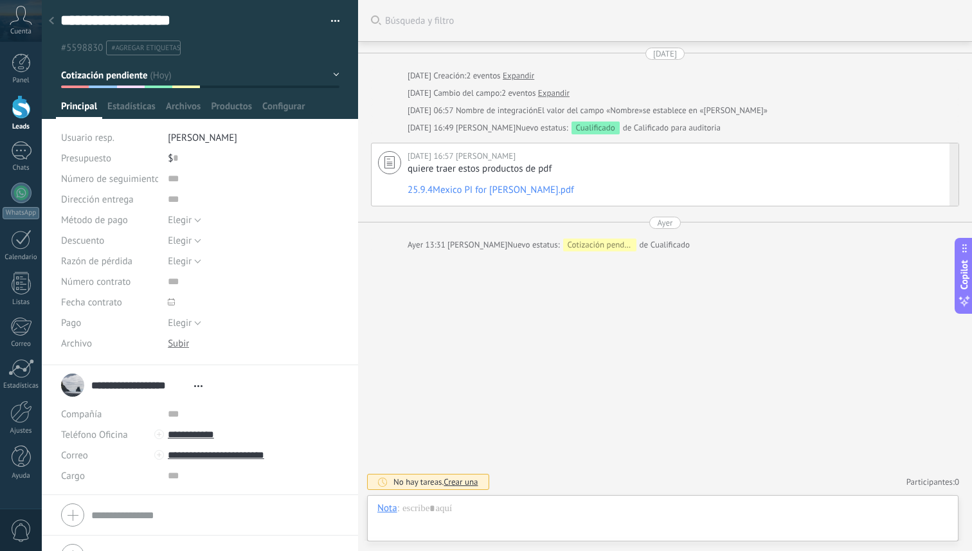
click at [528, 190] on link "25.9.4Mexico PI for [PERSON_NAME].pdf" at bounding box center [491, 190] width 166 height 12
click at [21, 116] on div at bounding box center [21, 107] width 19 height 24
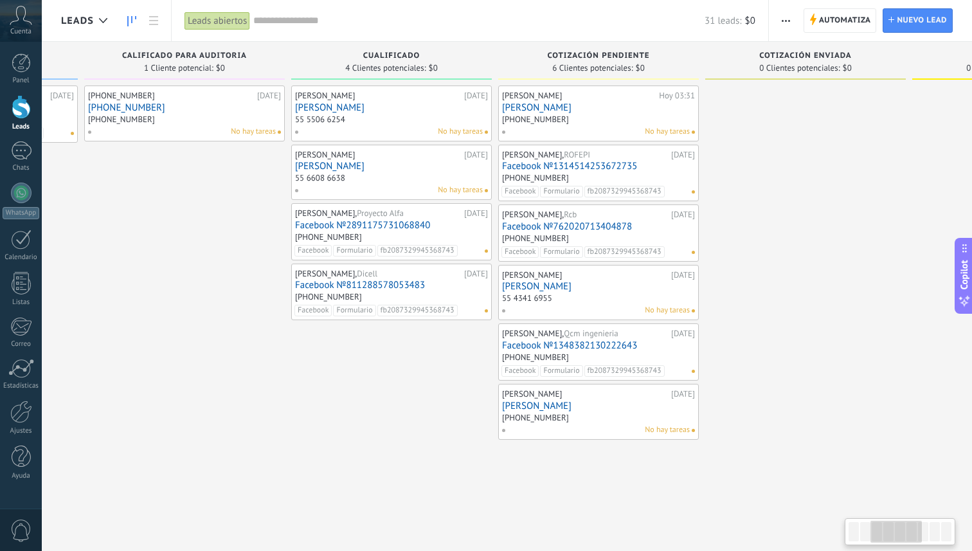
scroll to position [0, 436]
